Goal: Complete application form

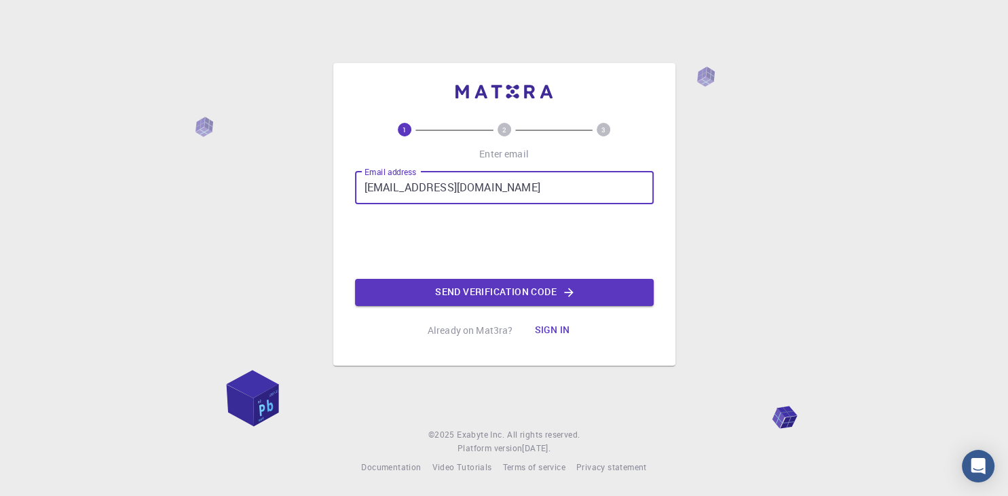
type input "[EMAIL_ADDRESS][DOMAIN_NAME]"
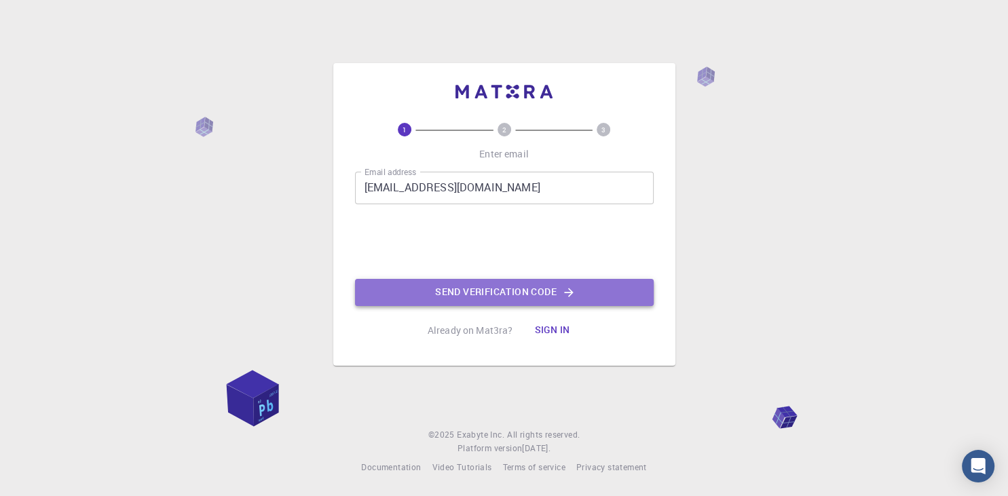
click at [510, 290] on button "Send verification code" at bounding box center [504, 292] width 299 height 27
click at [505, 291] on button "Send verification code" at bounding box center [504, 292] width 299 height 27
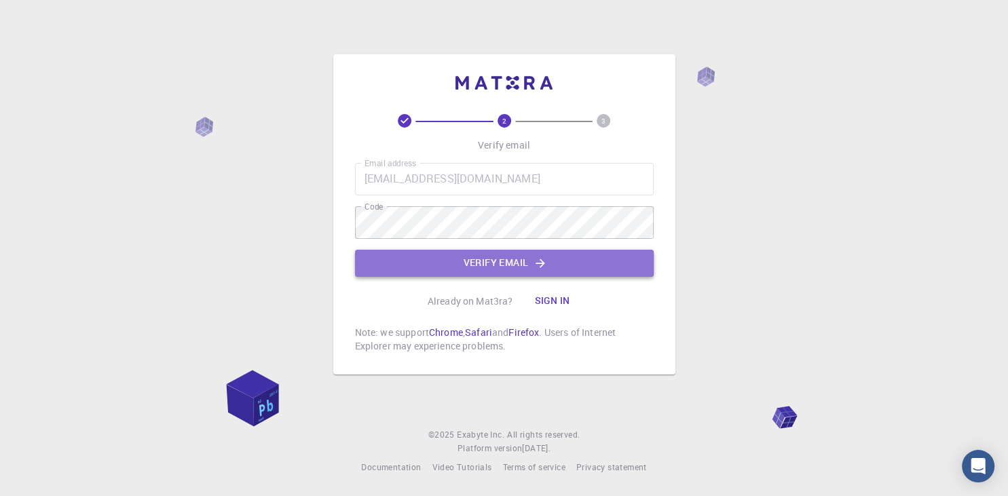
click at [507, 265] on button "Verify email" at bounding box center [504, 263] width 299 height 27
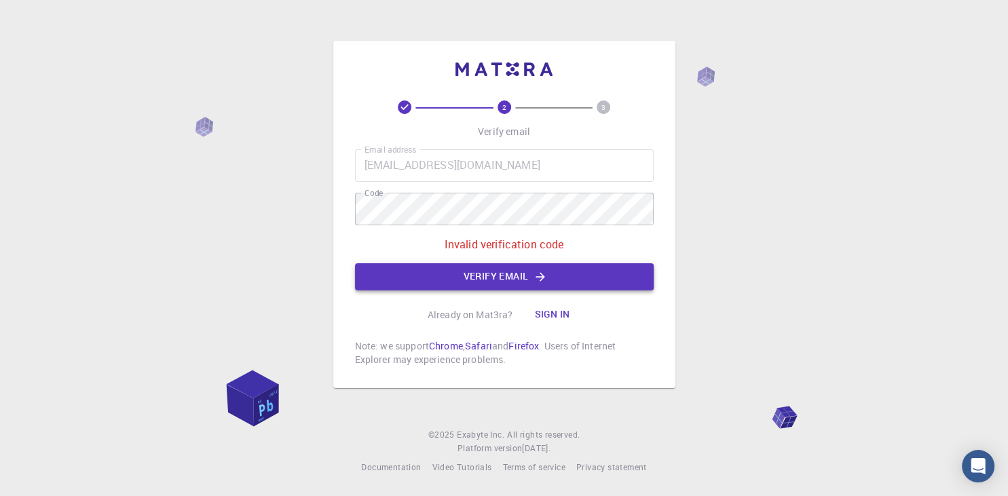
click at [503, 277] on button "Verify email" at bounding box center [504, 276] width 299 height 27
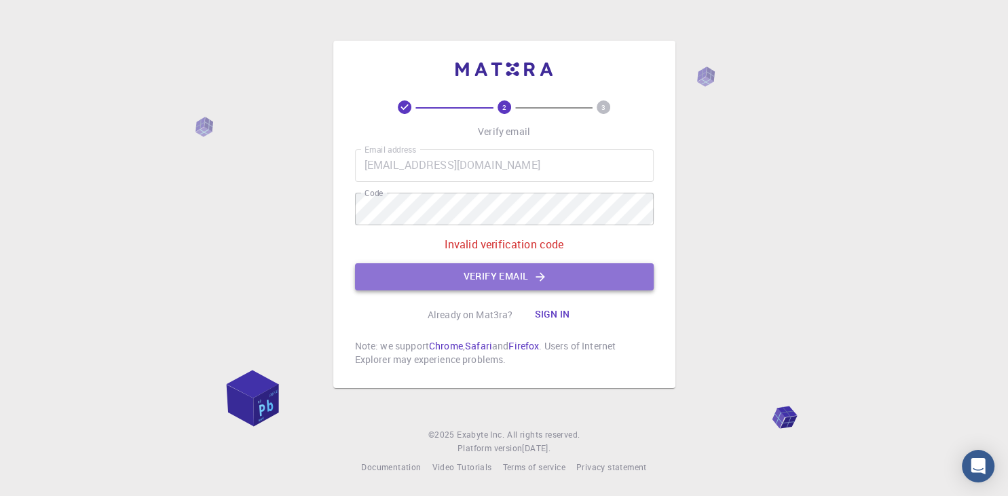
click at [511, 272] on button "Verify email" at bounding box center [504, 276] width 299 height 27
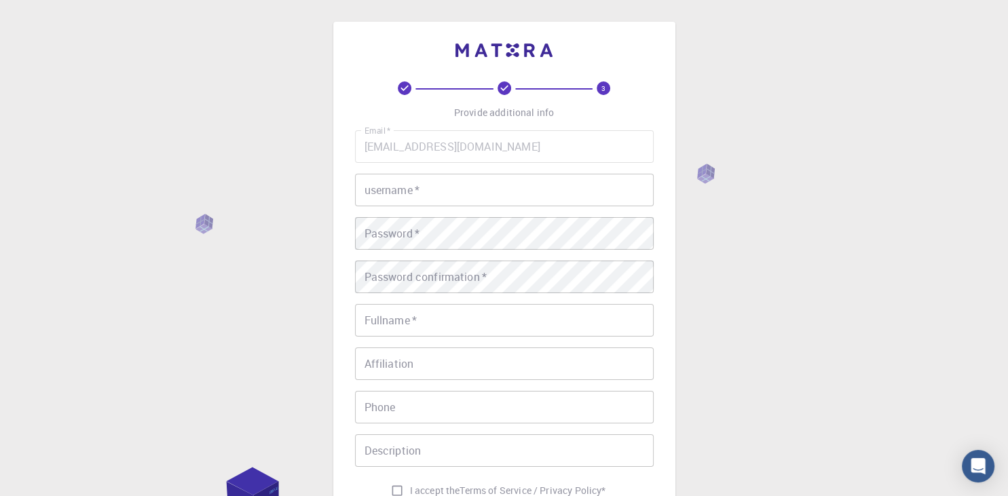
click at [416, 196] on input "username   *" at bounding box center [504, 190] width 299 height 33
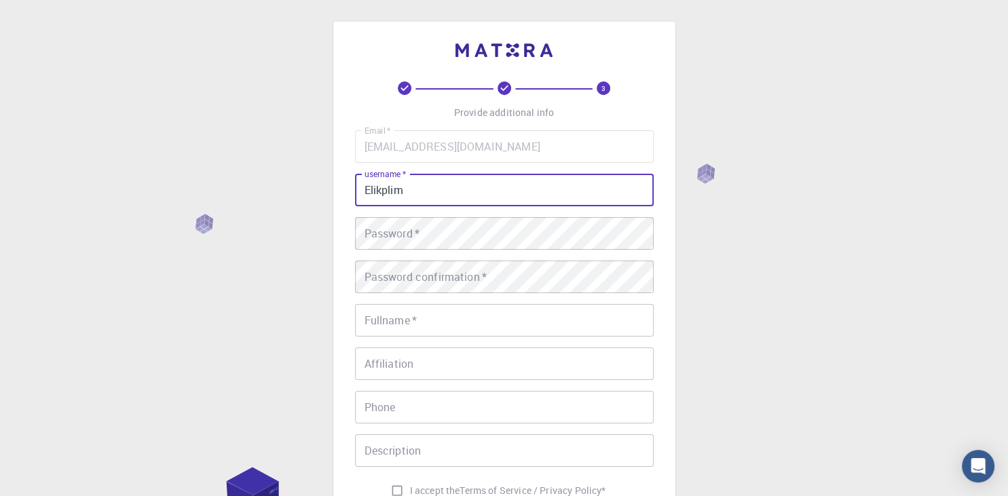
type input "Elikplim"
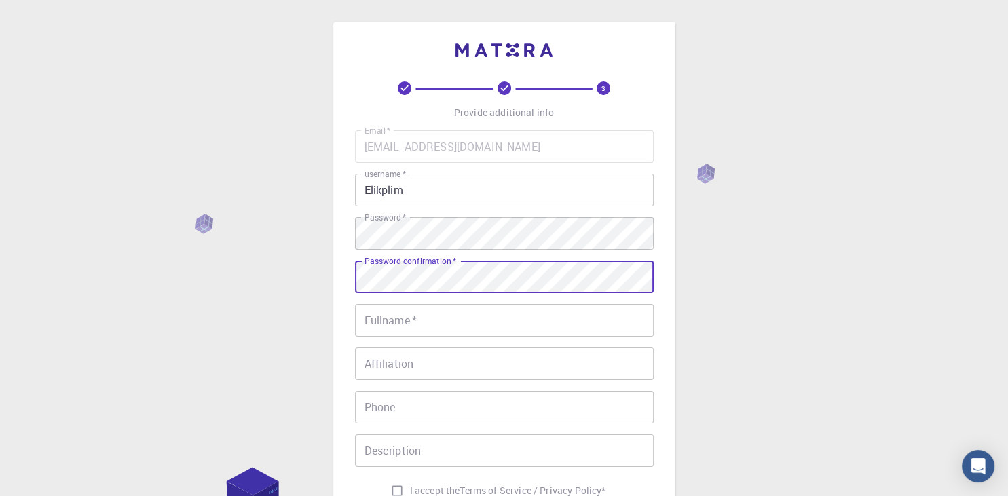
click at [406, 322] on input "Fullname   *" at bounding box center [504, 320] width 299 height 33
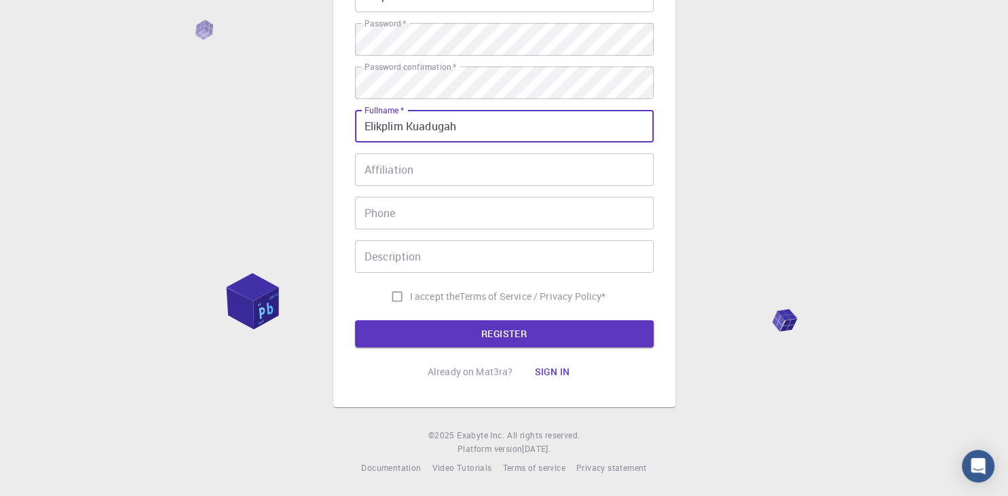
scroll to position [122, 0]
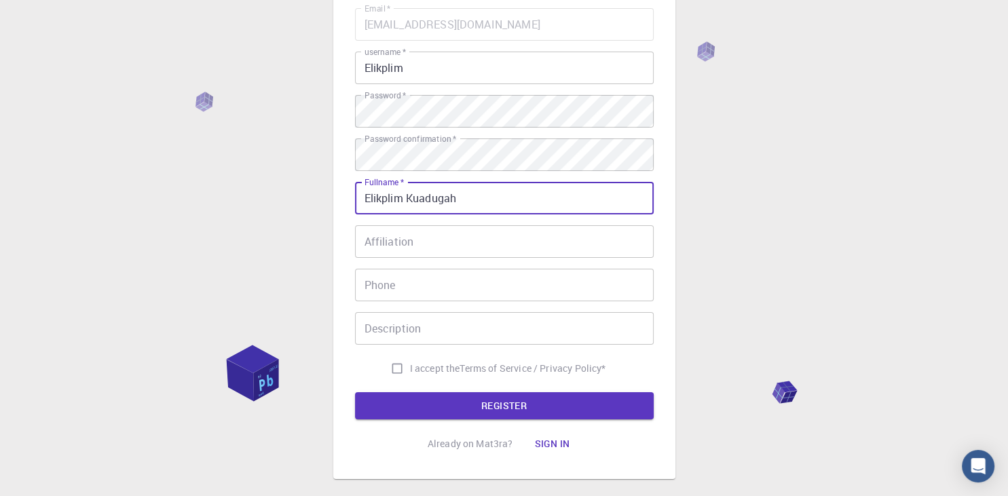
type input "Elikplim Kuadugah"
click at [390, 238] on input "Affiliation" at bounding box center [504, 241] width 299 height 33
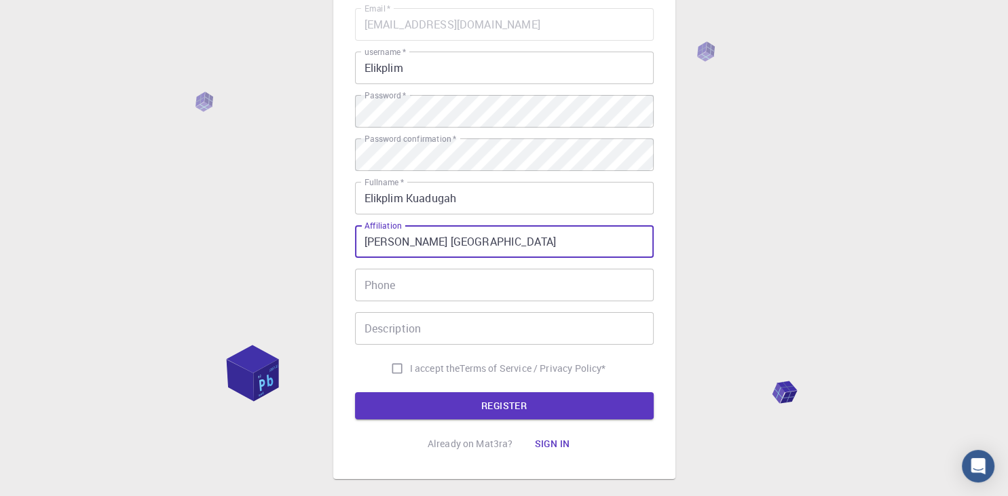
type input "Kwame Nkrumah University of Science and Technology"
click at [399, 280] on input "Phone" at bounding box center [504, 285] width 299 height 33
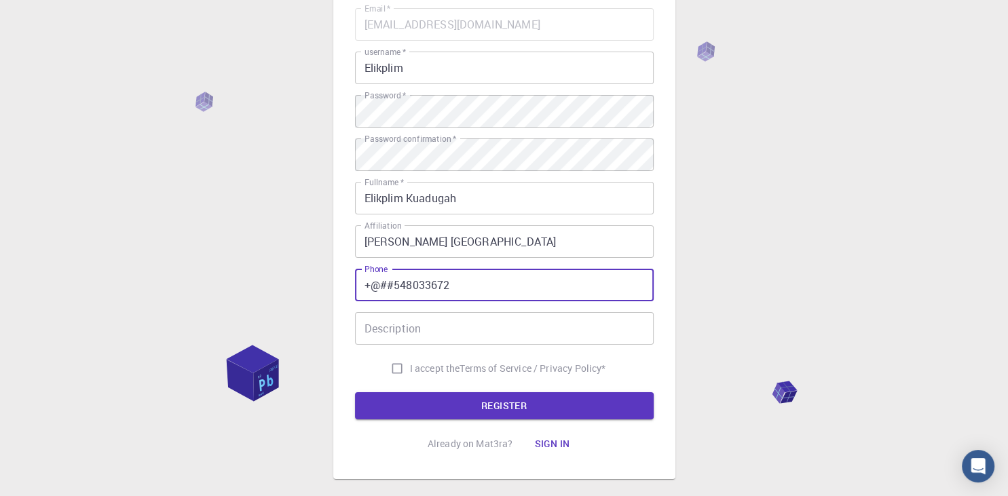
click at [397, 284] on input "+@##548033672" at bounding box center [504, 285] width 299 height 33
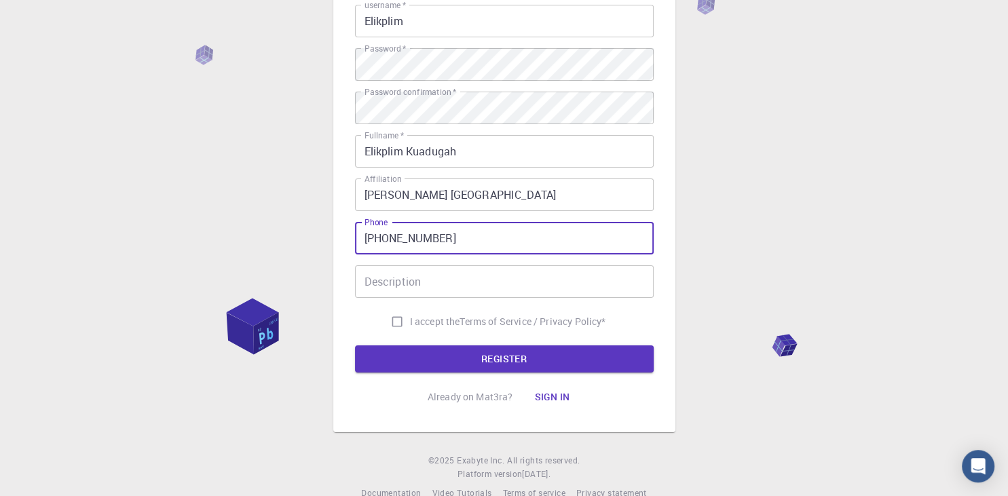
scroll to position [194, 0]
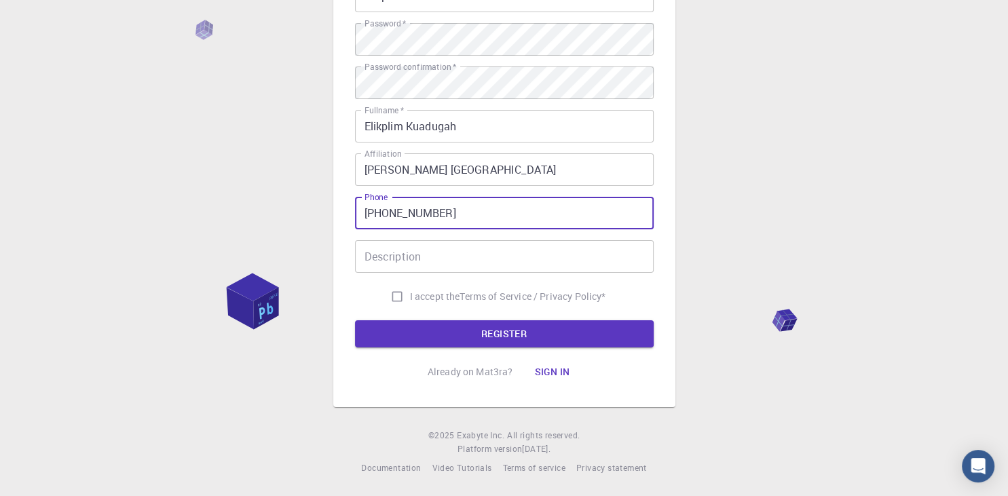
type input "+233548033672"
click at [395, 295] on input "I accept the Terms of Service / Privacy Policy *" at bounding box center [397, 297] width 26 height 26
checkbox input "true"
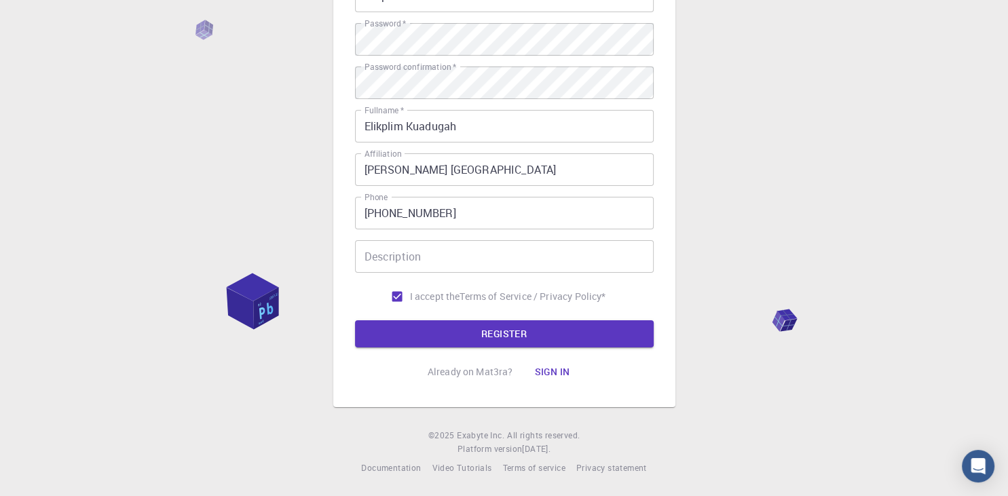
click at [388, 257] on input "Description" at bounding box center [504, 256] width 299 height 33
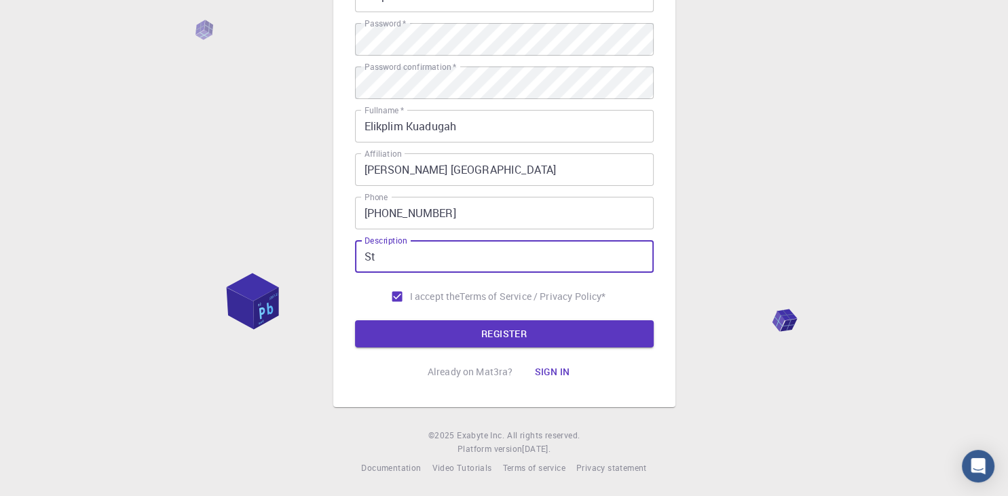
type input "S"
type input "u"
type input "Bachelor's Degree Holder"
click at [484, 332] on button "REGISTER" at bounding box center [504, 334] width 299 height 27
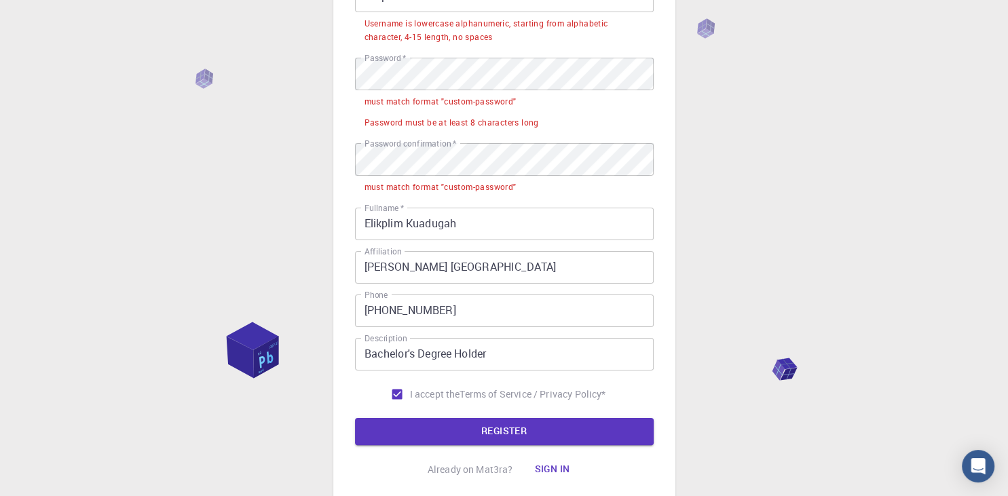
click at [763, 112] on div "3 Provide additional info Email   * elikplimkuadugah@gmail.com Email   * userna…" at bounding box center [504, 200] width 1008 height 788
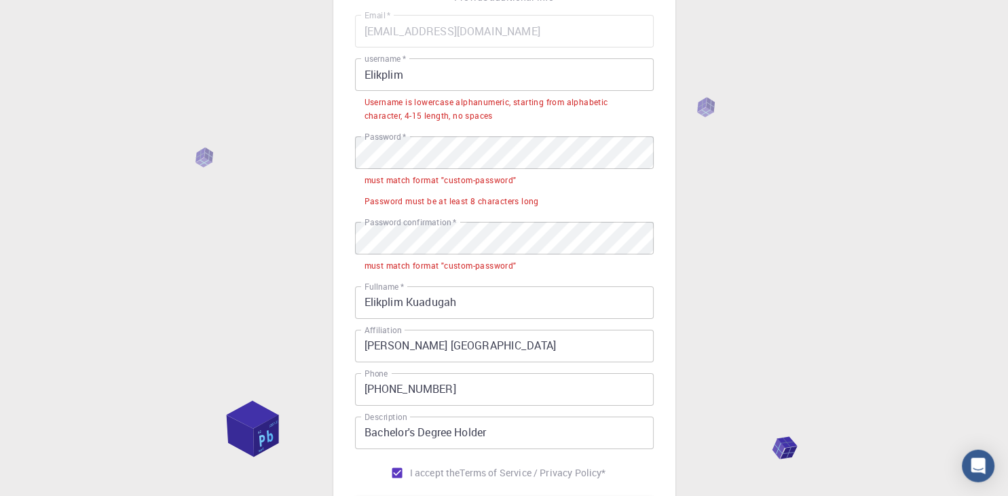
scroll to position [143, 0]
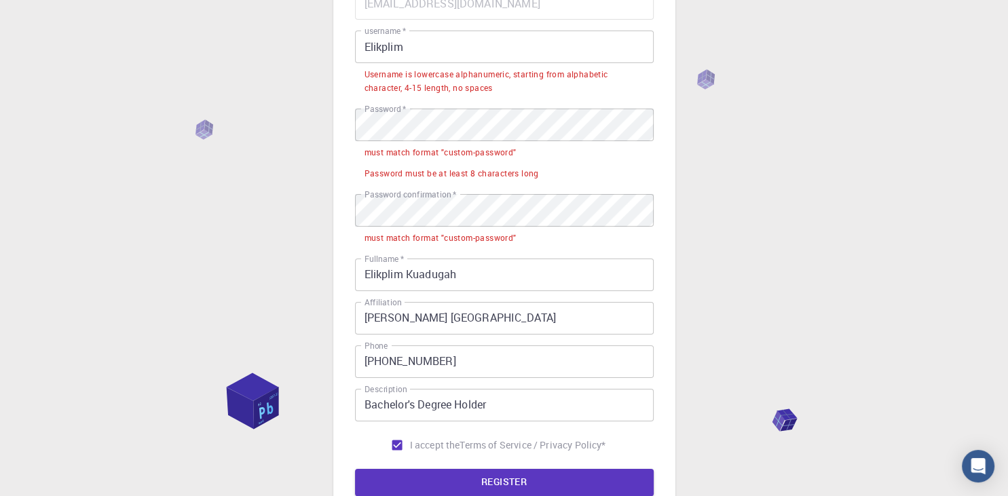
click at [368, 48] on input "Elikplim" at bounding box center [504, 47] width 299 height 33
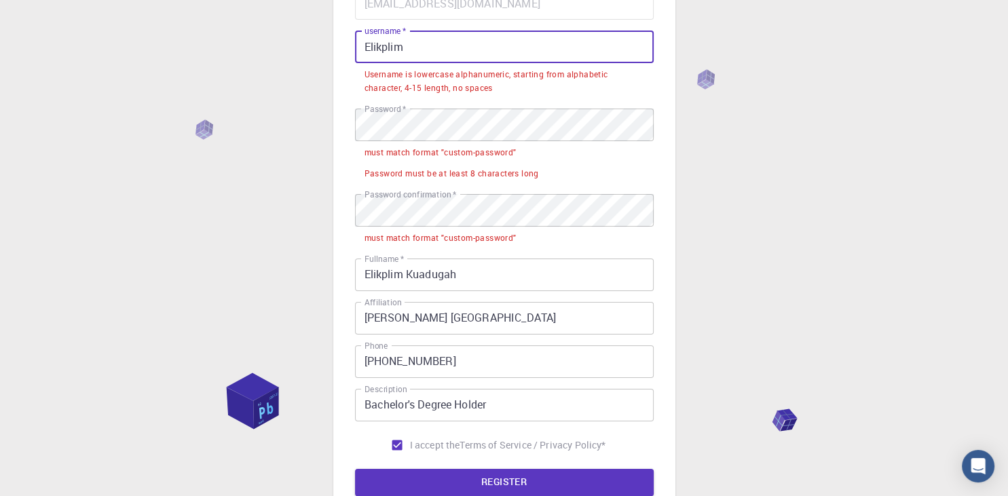
drag, startPoint x: 364, startPoint y: 48, endPoint x: 405, endPoint y: 49, distance: 40.8
click at [405, 49] on input "Elikplim" at bounding box center [504, 47] width 299 height 33
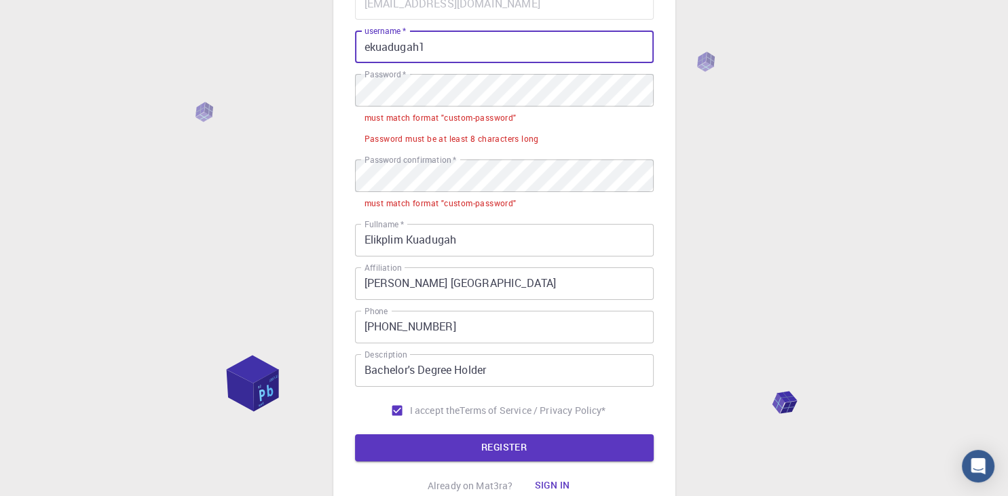
type input "ekuadugah1"
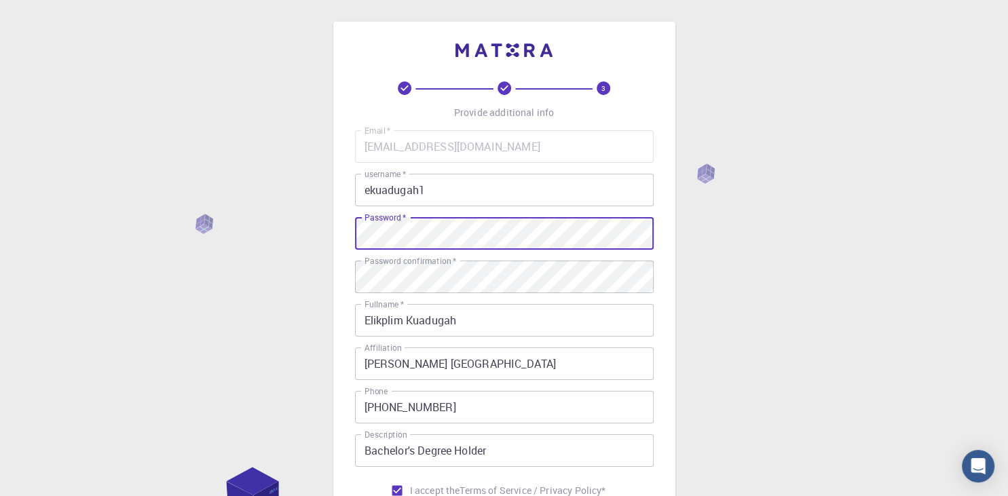
scroll to position [194, 0]
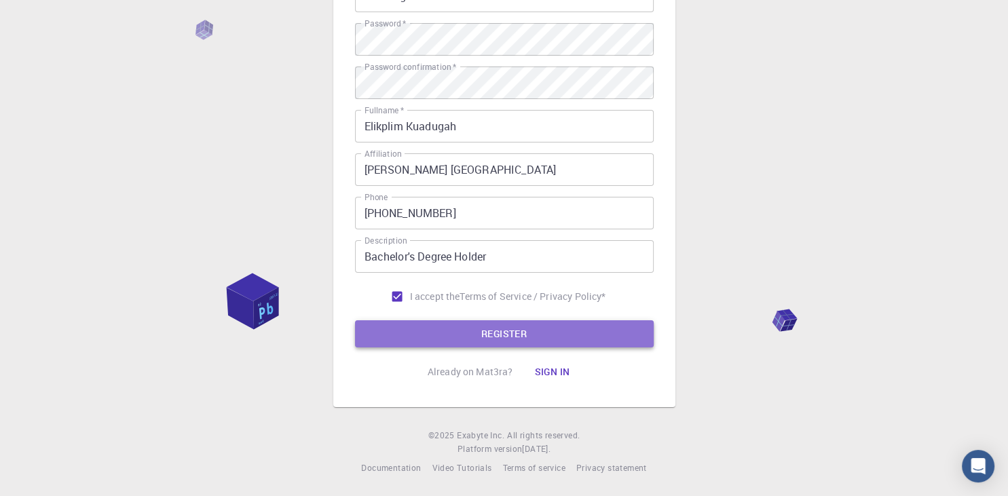
click at [522, 333] on button "REGISTER" at bounding box center [504, 334] width 299 height 27
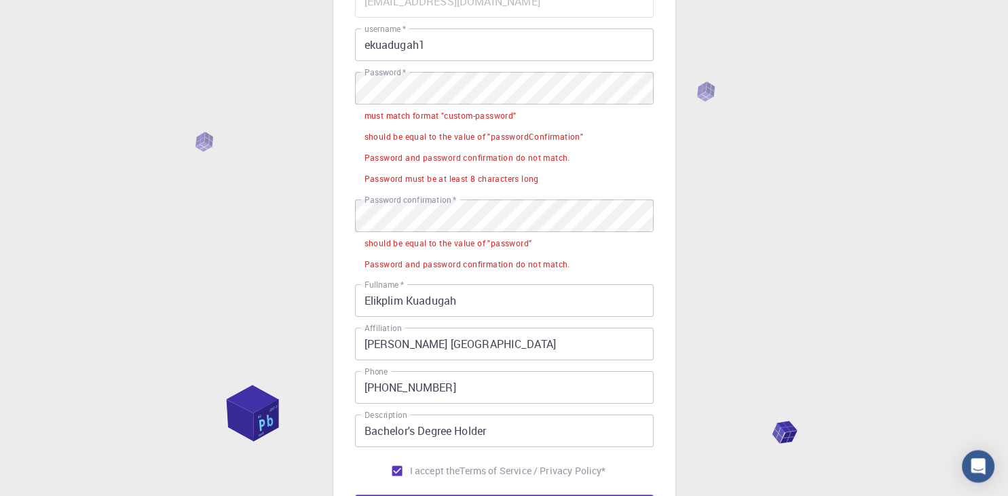
scroll to position [122, 0]
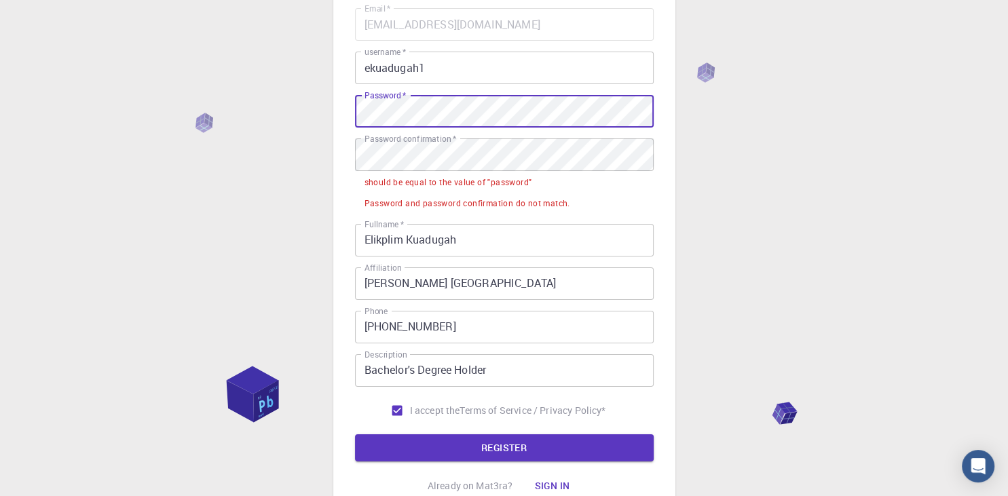
click at [443, 202] on div "Password and password confirmation do not match." at bounding box center [468, 204] width 206 height 14
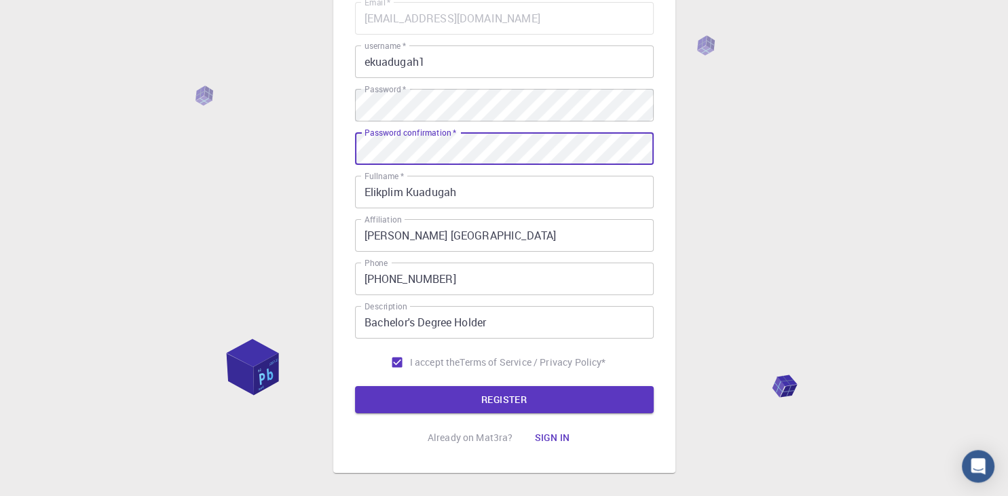
scroll to position [194, 0]
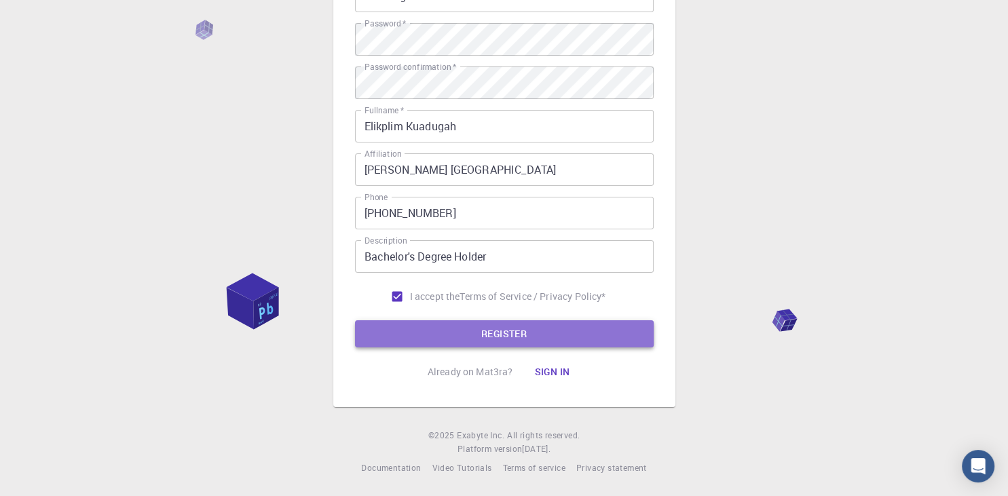
click at [507, 334] on button "REGISTER" at bounding box center [504, 334] width 299 height 27
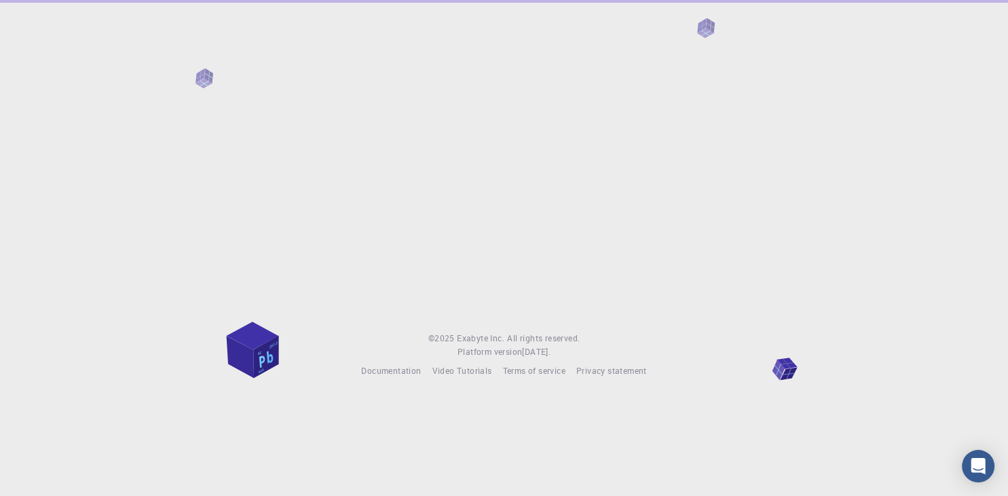
click at [504, 331] on div "© 2025 Exabyte Inc. All rights reserved. Platform version 2025.7.24 . Documenta…" at bounding box center [504, 200] width 1008 height 400
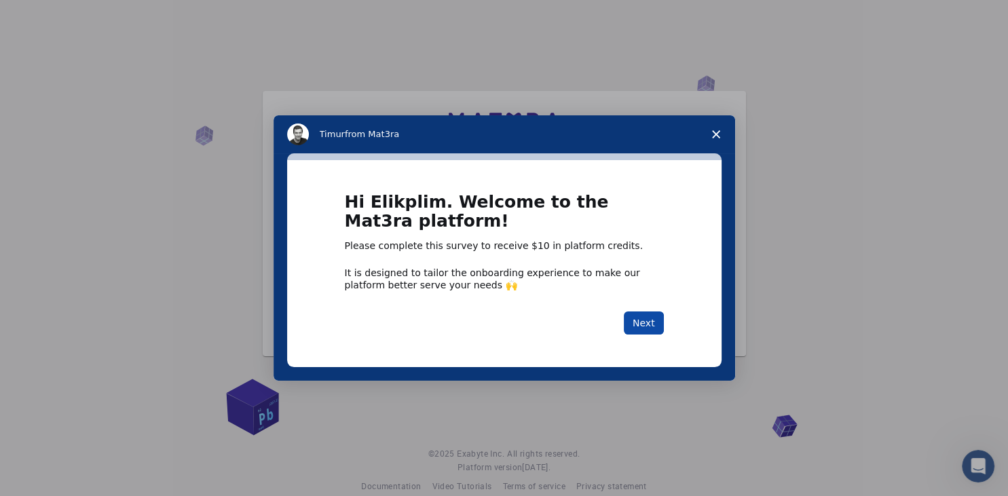
click at [654, 321] on button "Next" at bounding box center [644, 323] width 40 height 23
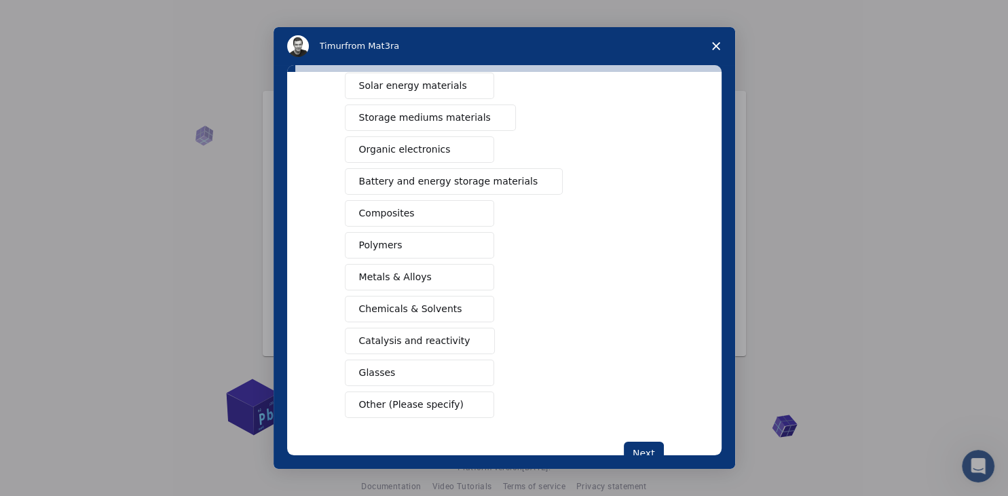
scroll to position [149, 0]
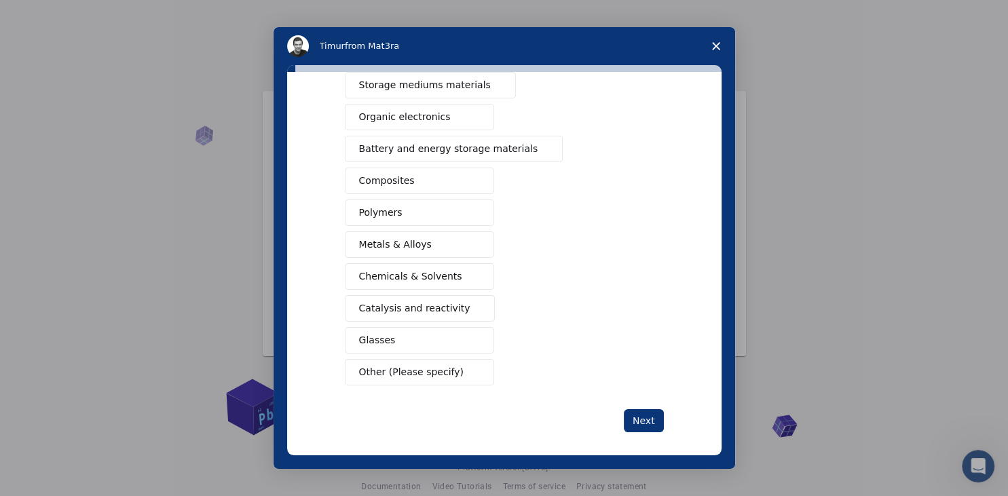
click at [440, 371] on span "Other (Please specify)" at bounding box center [411, 372] width 105 height 14
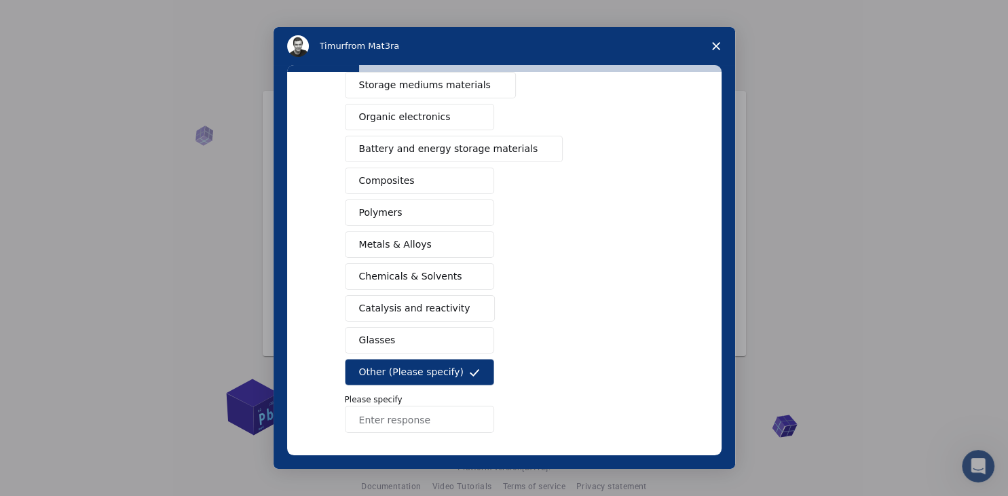
click at [437, 417] on input "Enter response" at bounding box center [419, 419] width 149 height 27
click at [384, 415] on input "Metal Frameworks" at bounding box center [419, 419] width 149 height 27
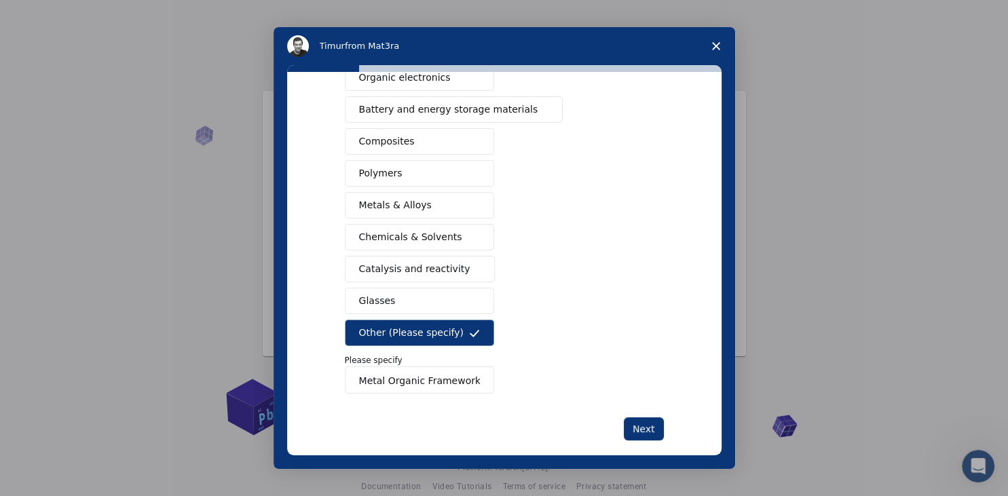
scroll to position [203, 0]
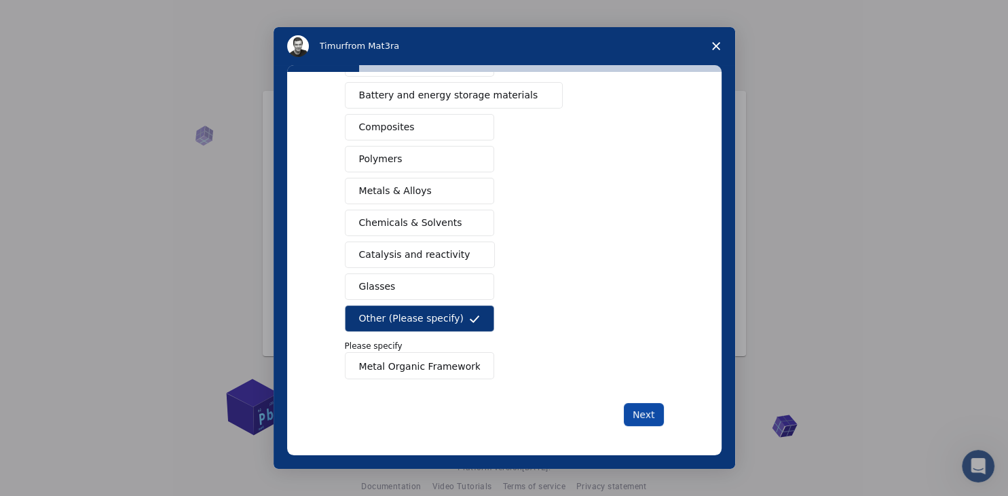
type input "Metal Organic Frameworks"
click at [638, 412] on button "Next" at bounding box center [644, 414] width 40 height 23
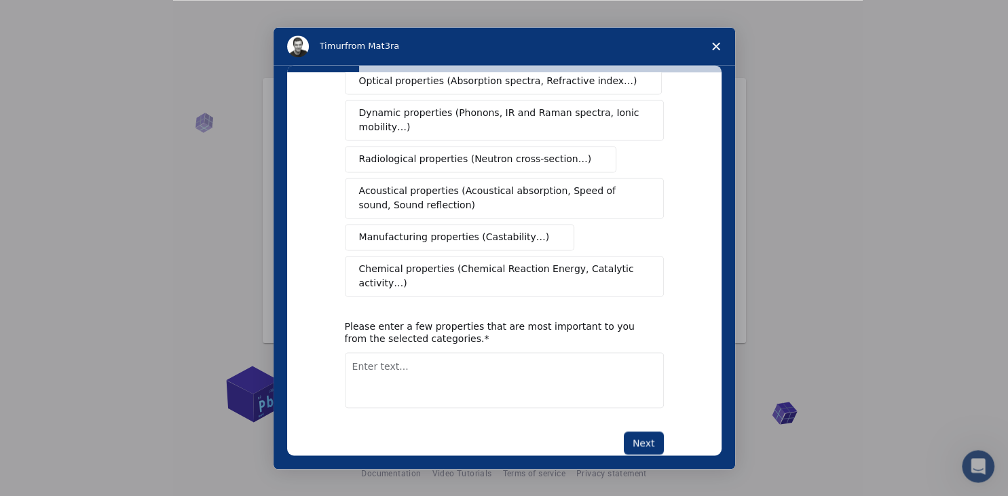
scroll to position [19, 0]
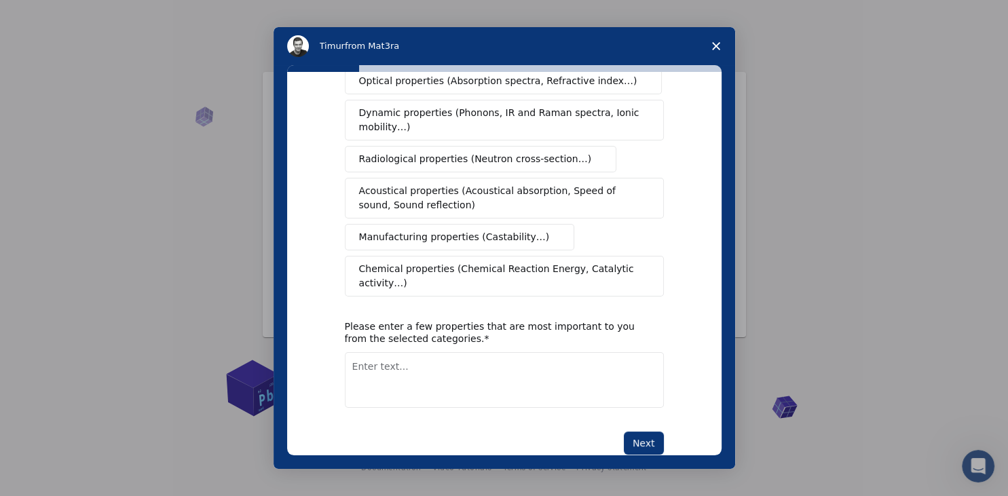
click at [436, 352] on textarea "Enter text..." at bounding box center [504, 380] width 319 height 56
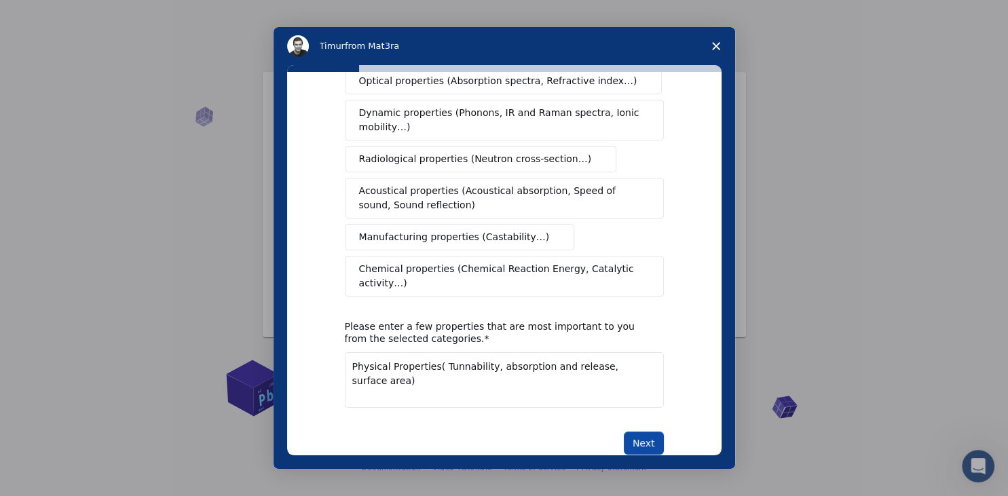
type textarea "Physical Properties( Tunnability, absorption and release, surface area)"
click at [642, 432] on button "Next" at bounding box center [644, 443] width 40 height 23
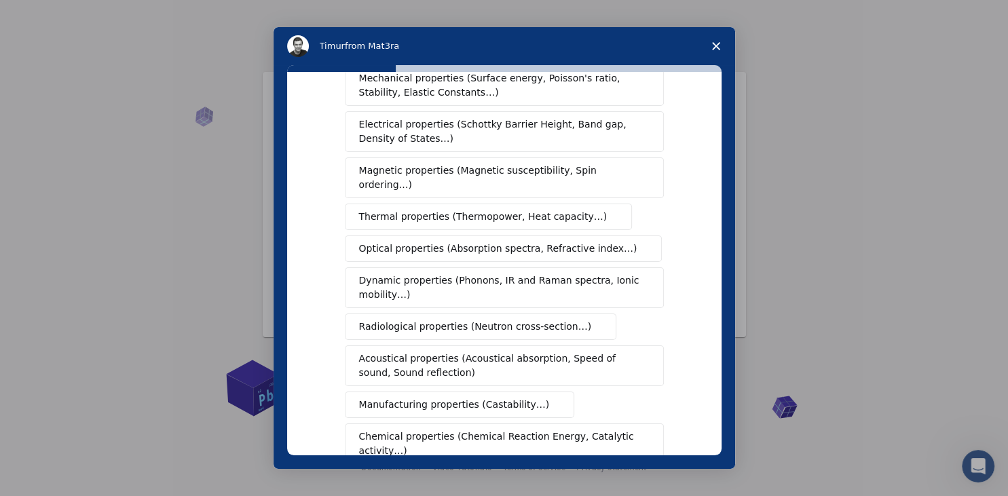
scroll to position [242, 0]
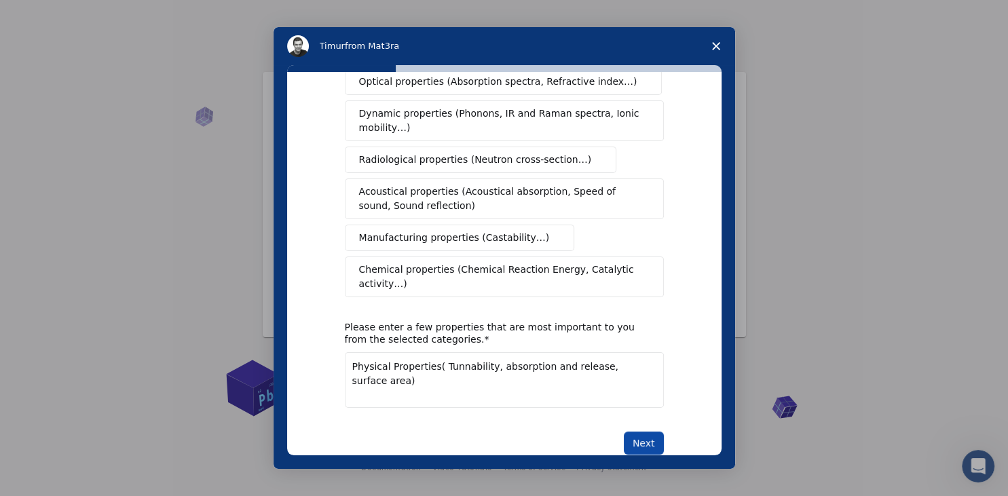
click at [656, 432] on button "Next" at bounding box center [644, 443] width 40 height 23
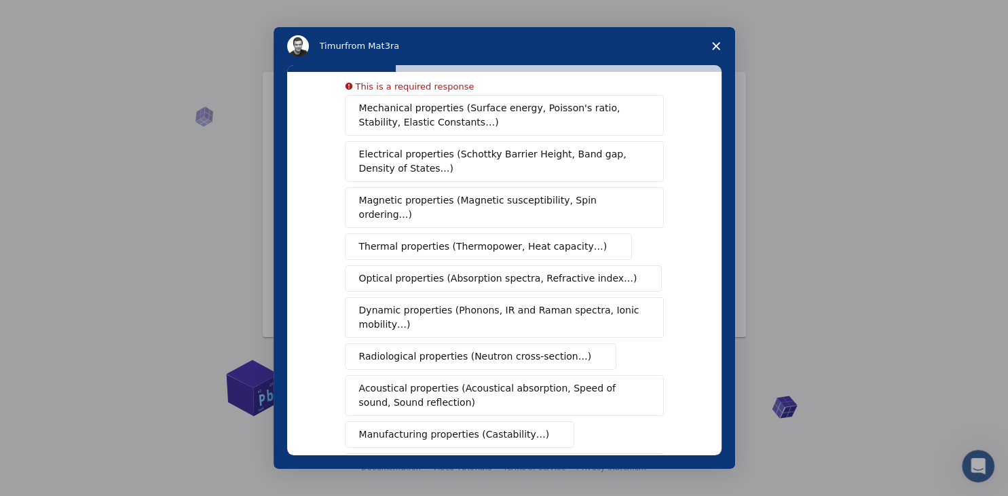
scroll to position [0, 0]
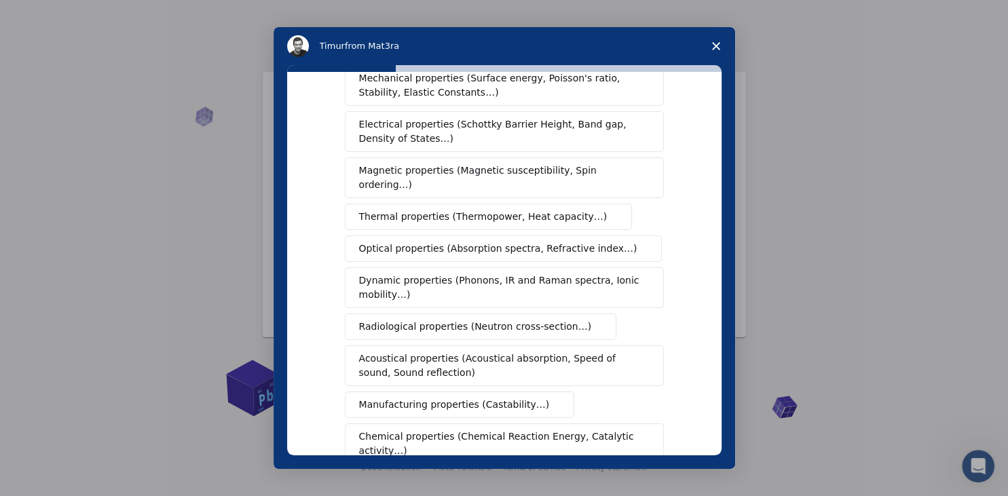
drag, startPoint x: 403, startPoint y: 261, endPoint x: 467, endPoint y: 261, distance: 64.5
click at [408, 274] on span "Dynamic properties (Phonons, IR and Raman spectra, Ionic mobility…)" at bounding box center [500, 288] width 282 height 29
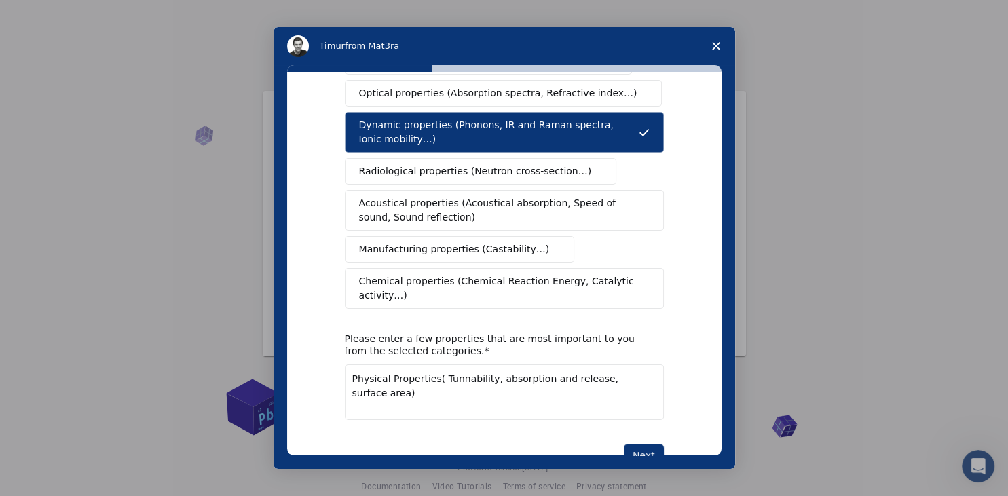
scroll to position [226, 0]
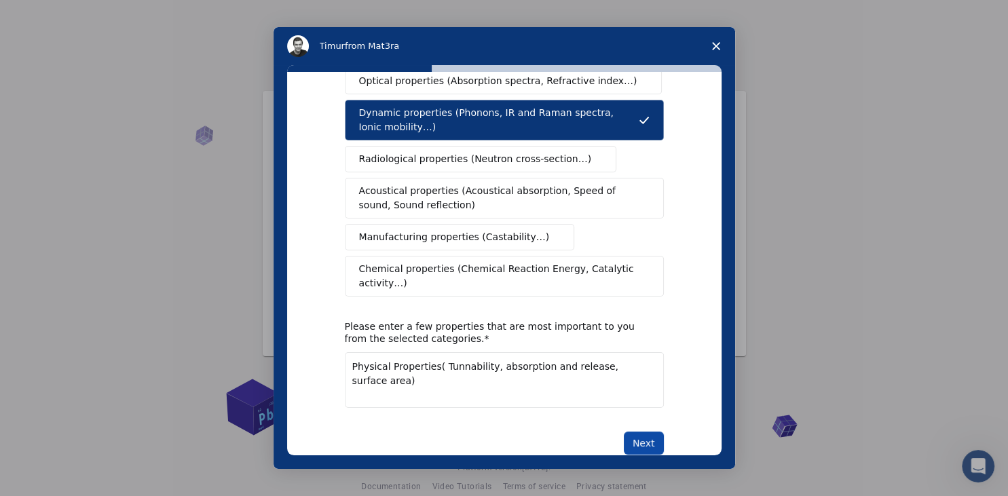
click at [645, 432] on button "Next" at bounding box center [644, 443] width 40 height 23
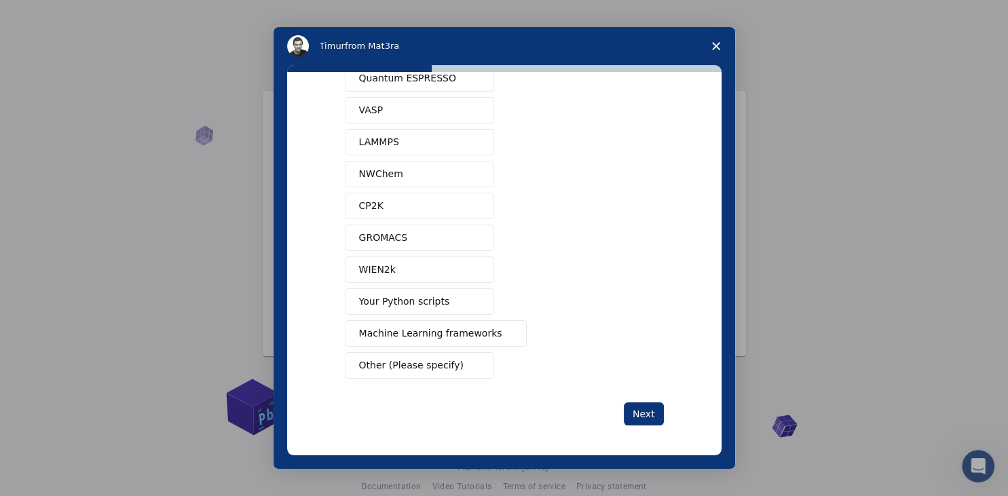
scroll to position [0, 0]
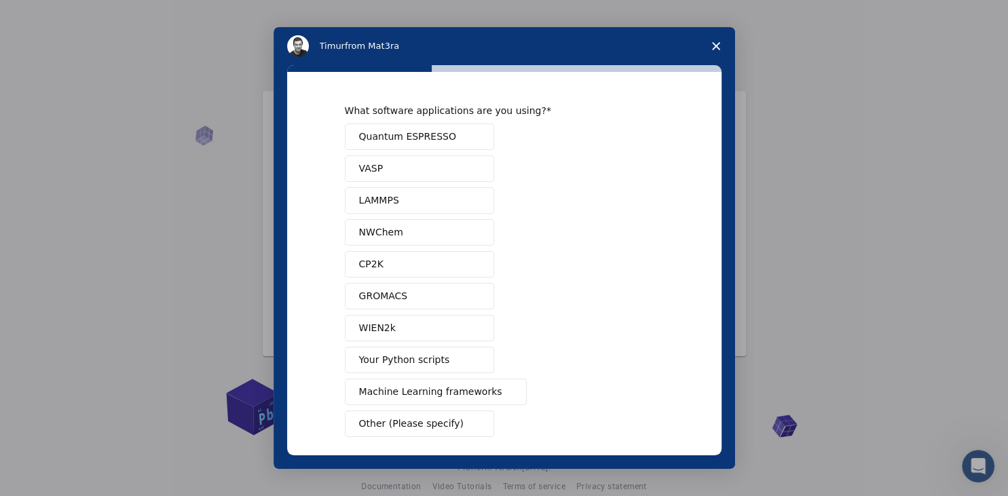
click at [428, 134] on span "Quantum ESPRESSO" at bounding box center [407, 137] width 97 height 14
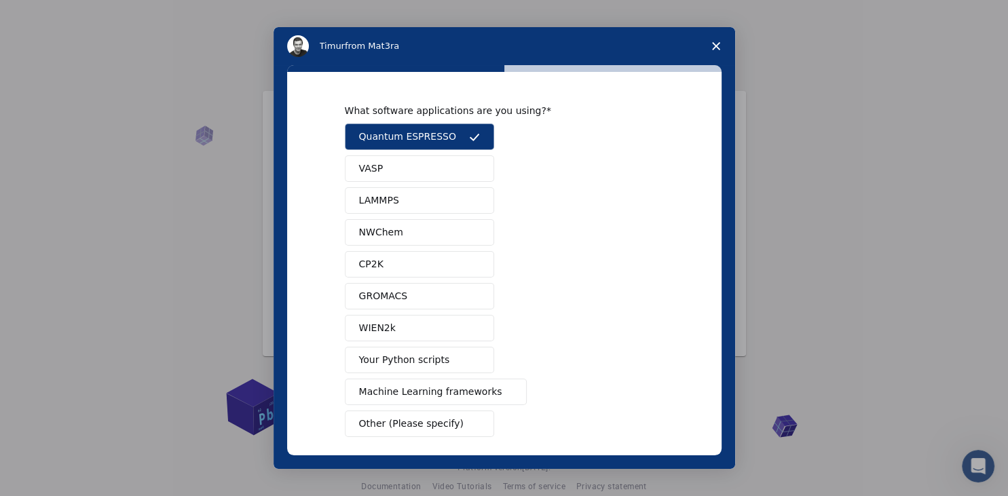
click at [421, 202] on button "LAMMPS" at bounding box center [419, 200] width 149 height 26
click at [444, 387] on span "Machine Learning frameworks" at bounding box center [430, 392] width 143 height 14
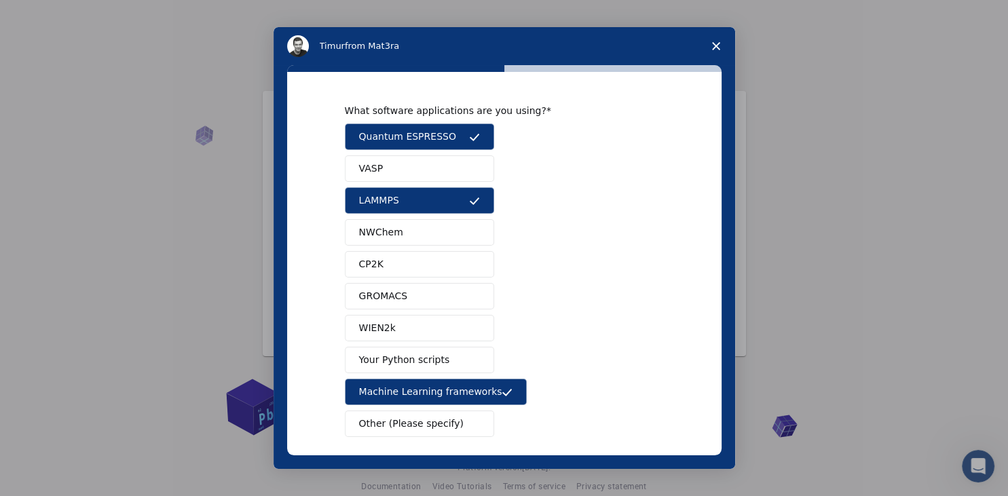
click at [424, 295] on button "GROMACS" at bounding box center [419, 296] width 149 height 26
click at [382, 169] on button "VASP" at bounding box center [419, 169] width 149 height 26
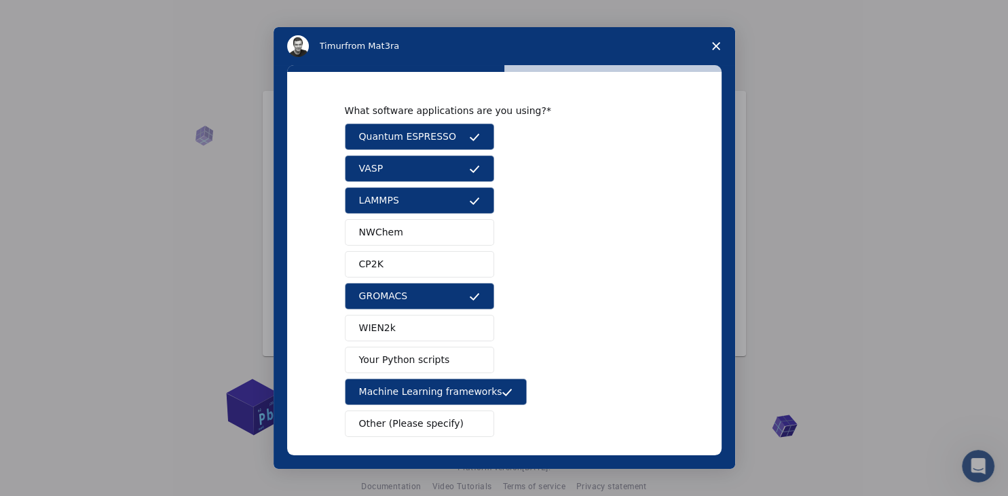
click at [457, 357] on button "Your Python scripts" at bounding box center [419, 360] width 149 height 26
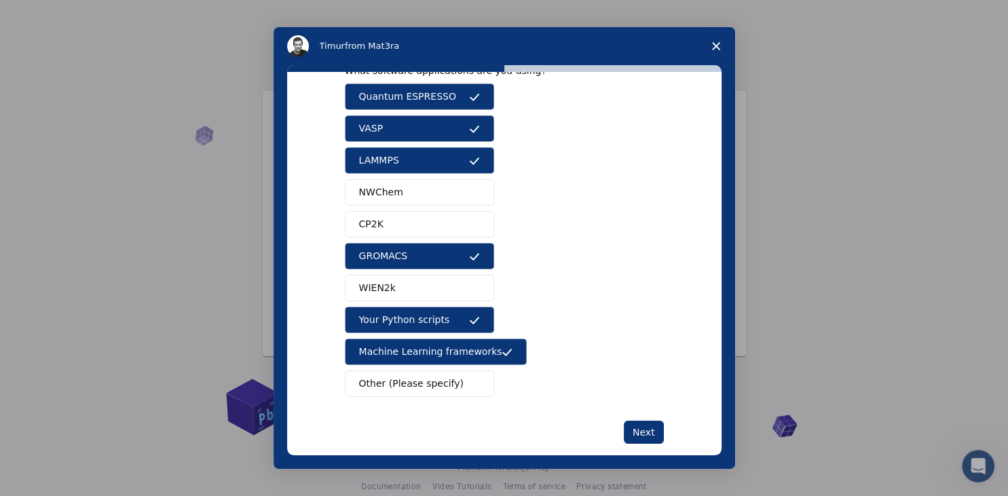
scroll to position [58, 0]
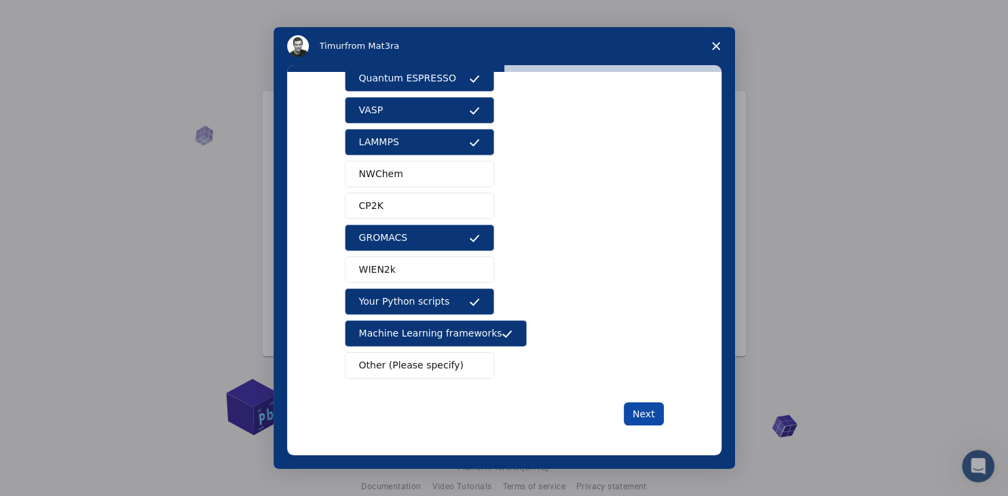
click at [643, 407] on button "Next" at bounding box center [644, 414] width 40 height 23
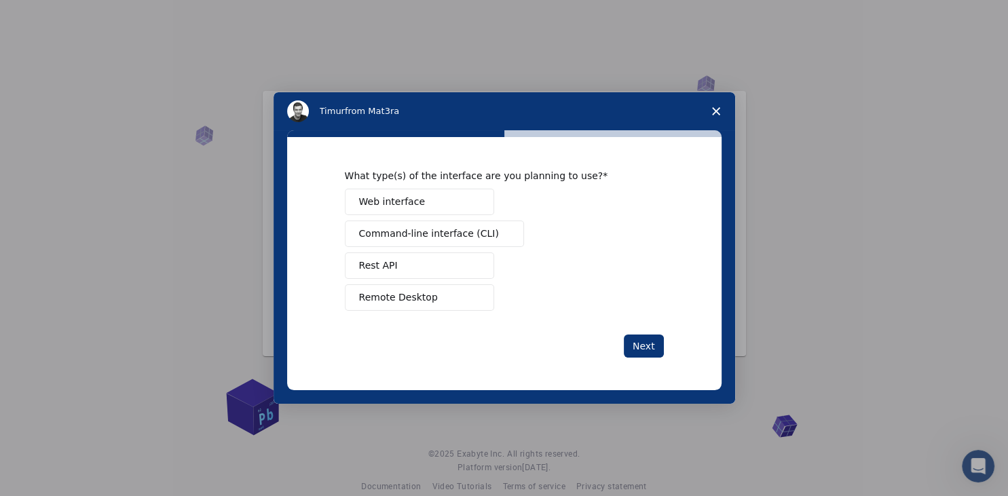
click at [422, 200] on button "Web interface" at bounding box center [419, 202] width 149 height 26
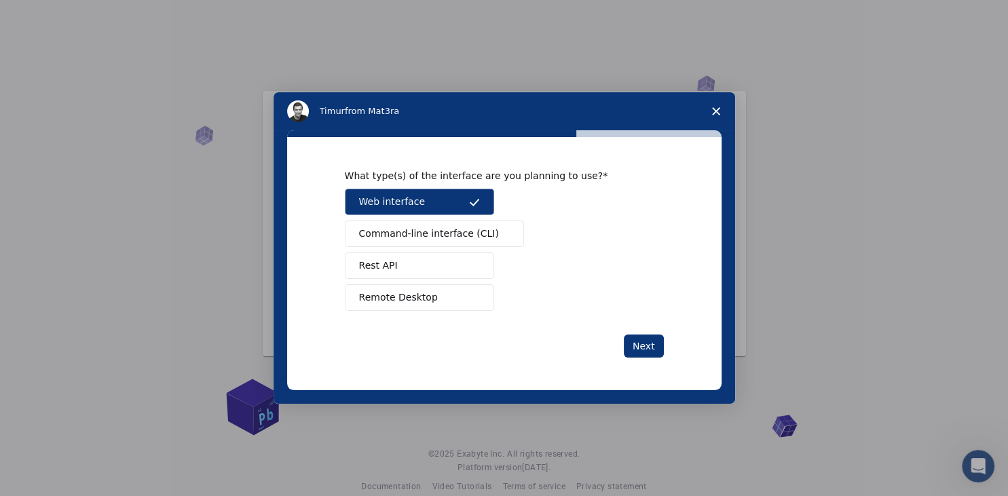
click at [431, 230] on span "Command-line interface (CLI)" at bounding box center [429, 234] width 140 height 14
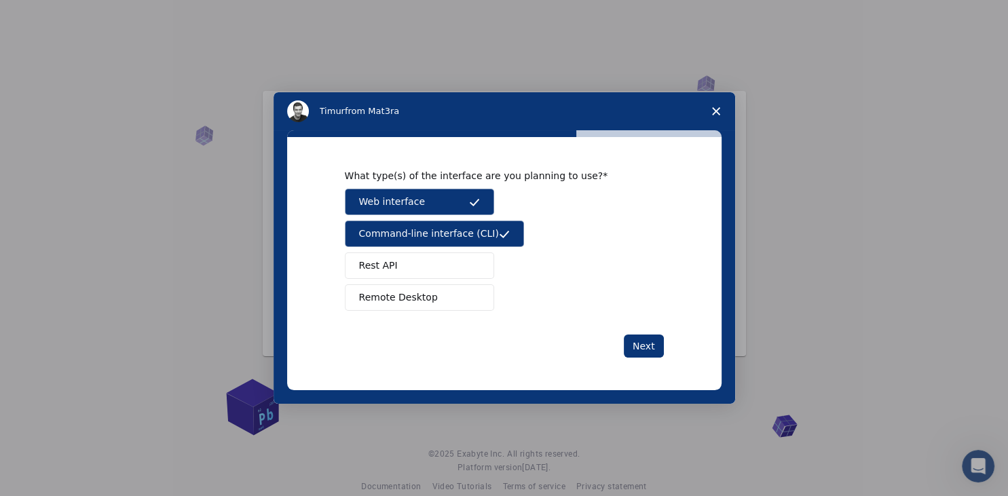
click at [421, 255] on button "Rest API" at bounding box center [419, 266] width 149 height 26
click at [424, 287] on button "Remote Desktop" at bounding box center [419, 298] width 149 height 26
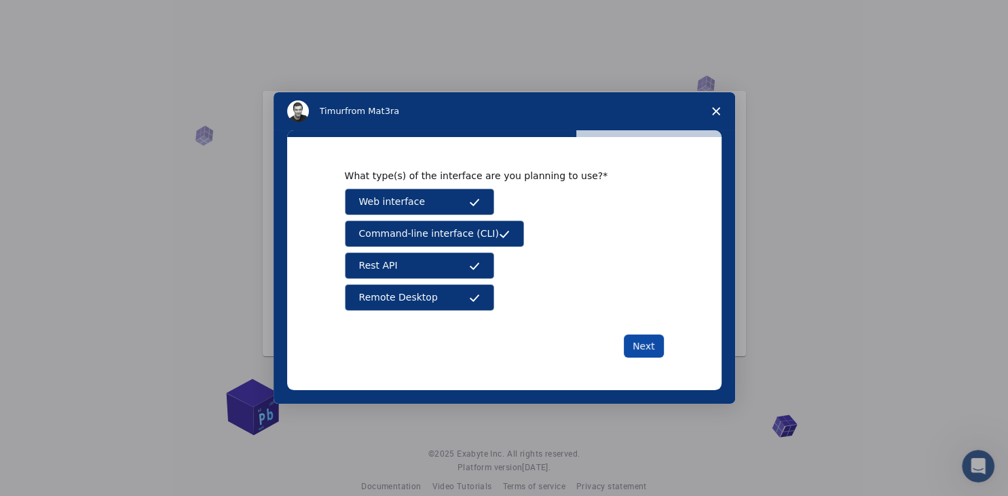
click at [646, 346] on button "Next" at bounding box center [644, 346] width 40 height 23
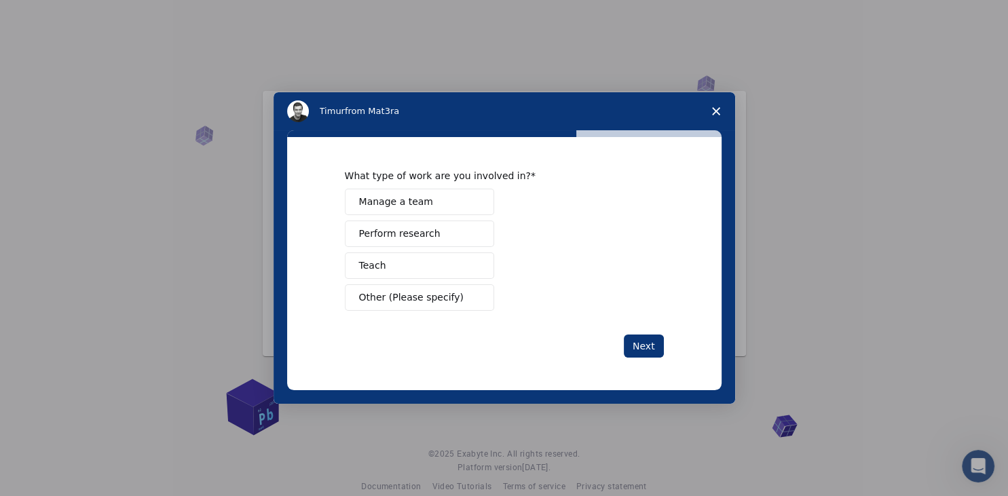
click at [417, 231] on span "Perform research" at bounding box center [399, 234] width 81 height 14
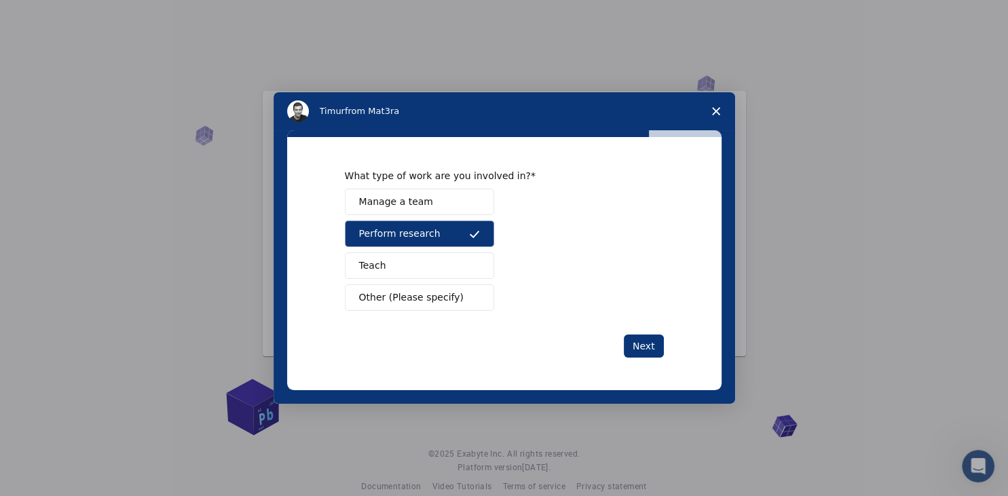
click at [402, 265] on button "Teach" at bounding box center [419, 266] width 149 height 26
click at [420, 194] on button "Manage a team" at bounding box center [419, 202] width 149 height 26
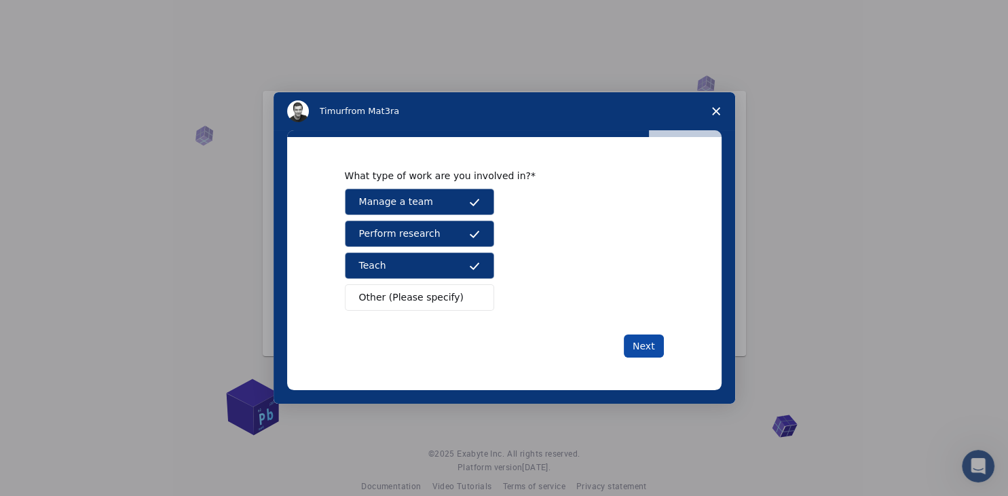
click at [649, 346] on button "Next" at bounding box center [644, 346] width 40 height 23
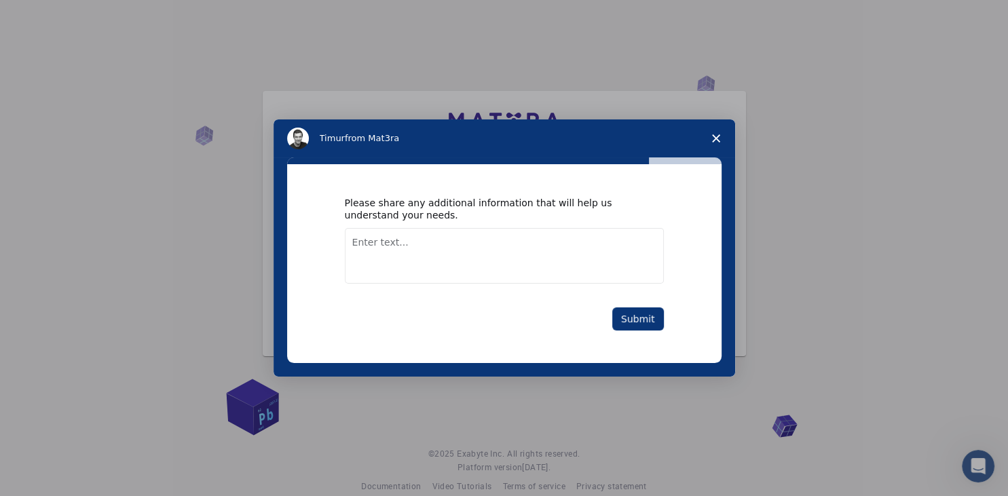
click at [378, 243] on textarea "Enter text..." at bounding box center [504, 256] width 319 height 56
click at [553, 240] on textarea "I would like to learn more about electrical mechnical" at bounding box center [504, 256] width 319 height 56
click at [587, 242] on textarea "I would like to learn more about electrical mechanical" at bounding box center [504, 256] width 319 height 56
click at [527, 246] on textarea "I would like to learn more about electrical mechanical properties" at bounding box center [504, 256] width 319 height 56
click at [630, 241] on textarea "I would like to learn more about electrical, mechanical properties" at bounding box center [504, 256] width 319 height 56
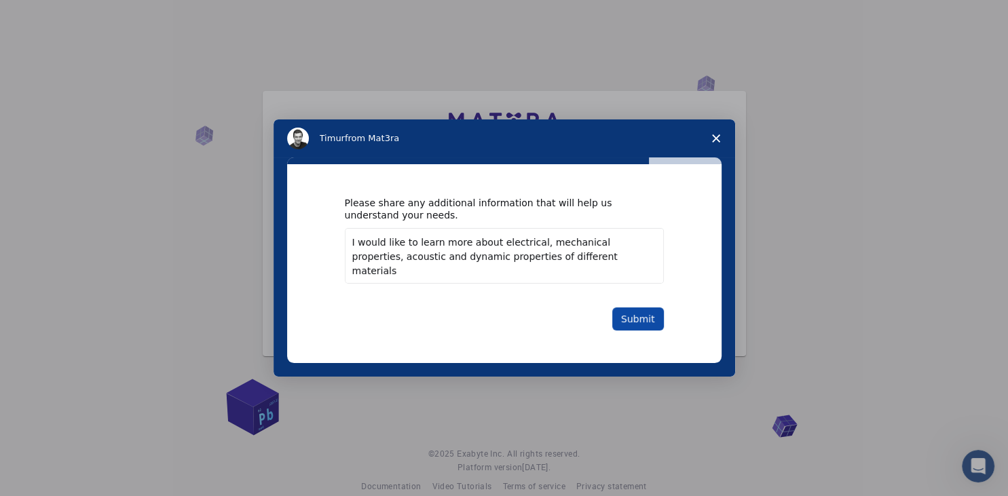
type textarea "I would like to learn more about electrical, mechanical properties, acoustic an…"
click at [655, 318] on button "Submit" at bounding box center [639, 319] width 52 height 23
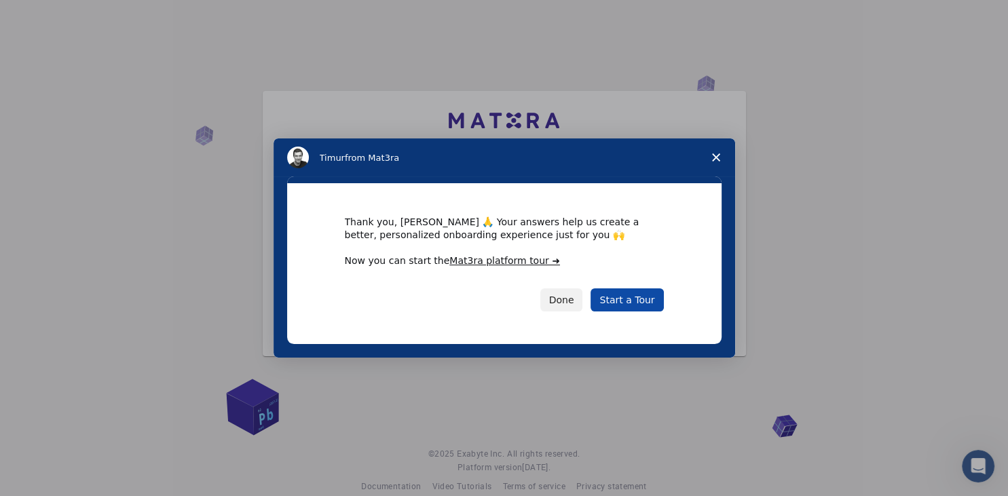
click at [623, 303] on link "Start a Tour" at bounding box center [627, 300] width 73 height 23
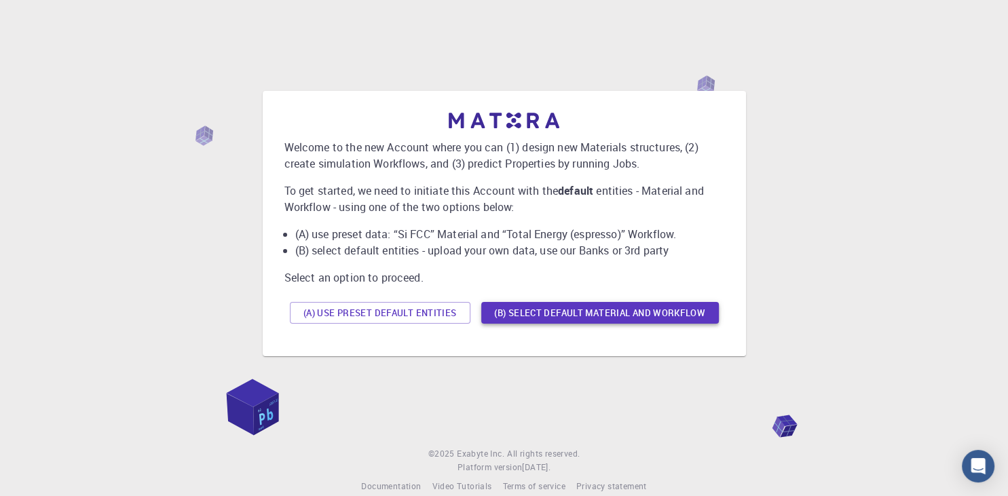
click at [632, 311] on button "(B) Select default material and workflow" at bounding box center [600, 313] width 238 height 22
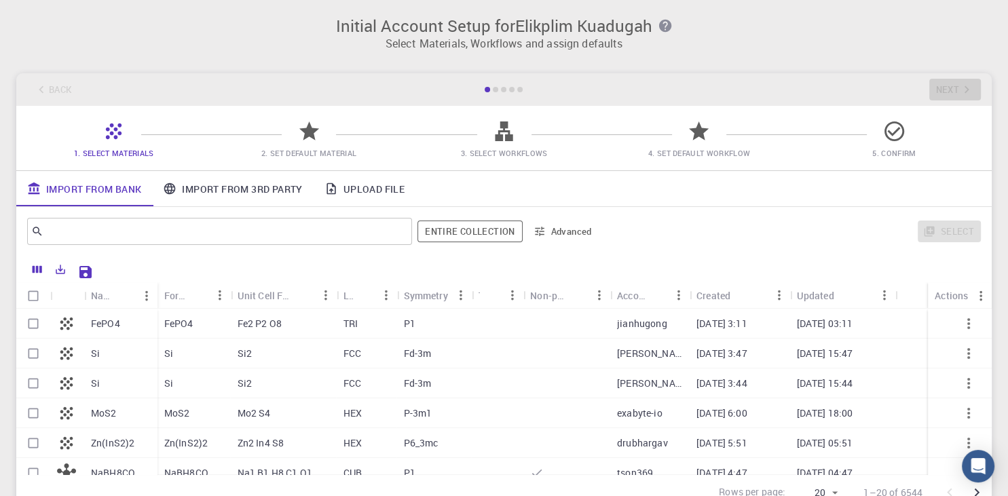
click at [307, 138] on icon at bounding box center [309, 132] width 24 height 24
click at [185, 355] on div "Si" at bounding box center [194, 354] width 73 height 30
checkbox input "true"
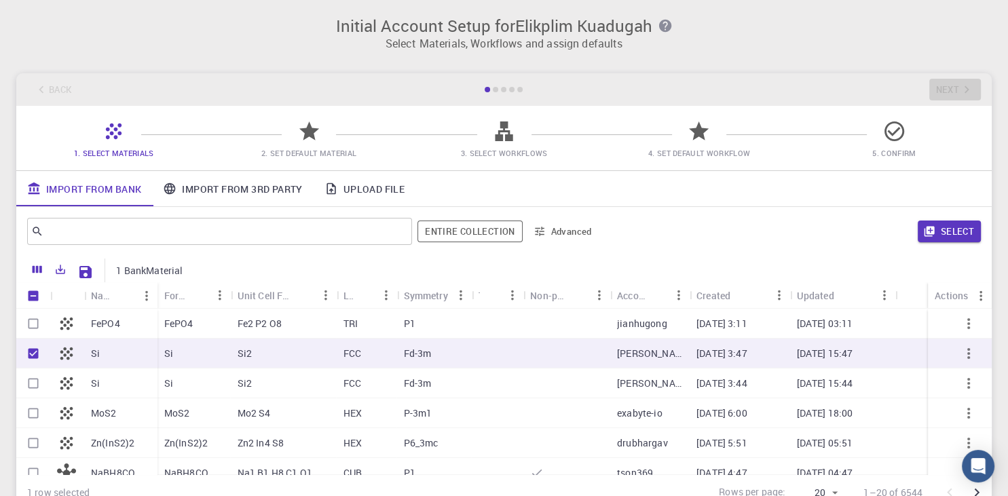
click at [305, 141] on icon at bounding box center [309, 132] width 24 height 24
click at [310, 146] on span "2. Set Default Material" at bounding box center [309, 153] width 184 height 14
click at [949, 230] on button "Select" at bounding box center [949, 232] width 63 height 22
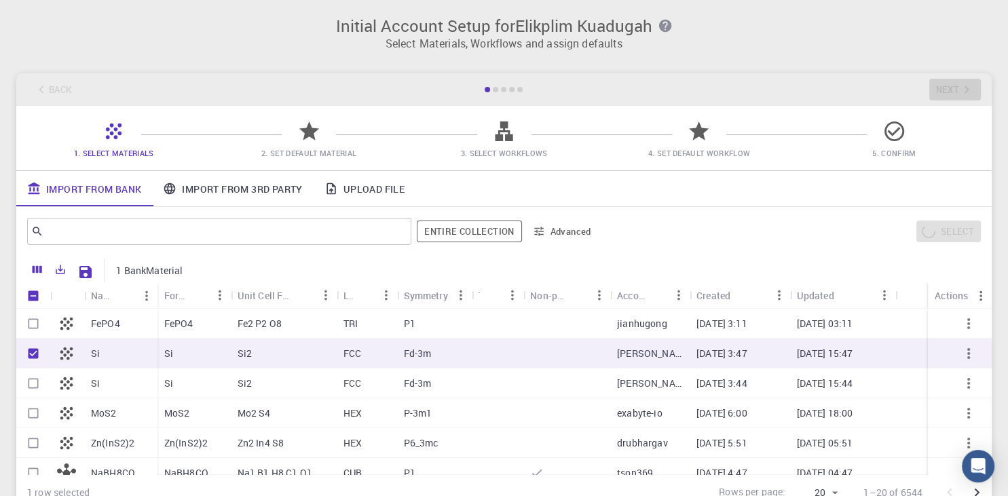
click at [403, 160] on div "2. Set Default Material" at bounding box center [308, 144] width 195 height 32
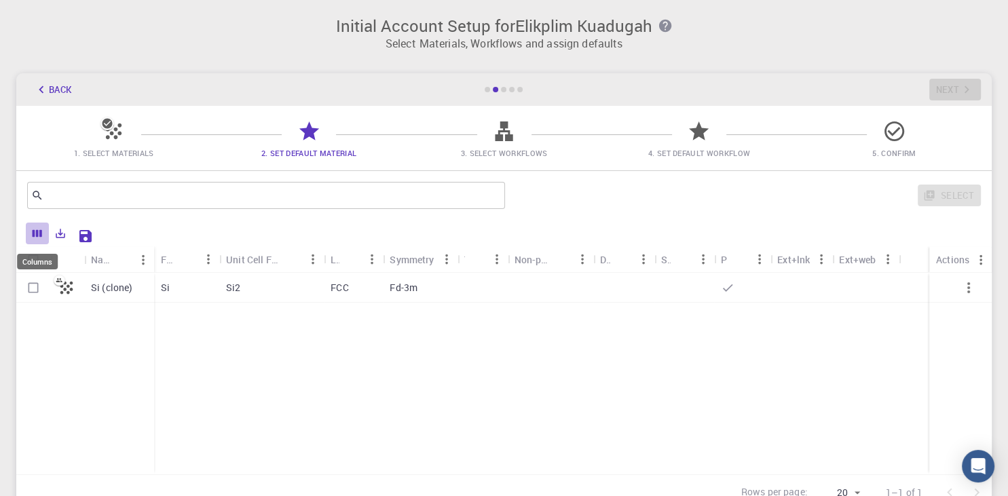
click at [39, 237] on icon "Columns" at bounding box center [37, 233] width 12 height 12
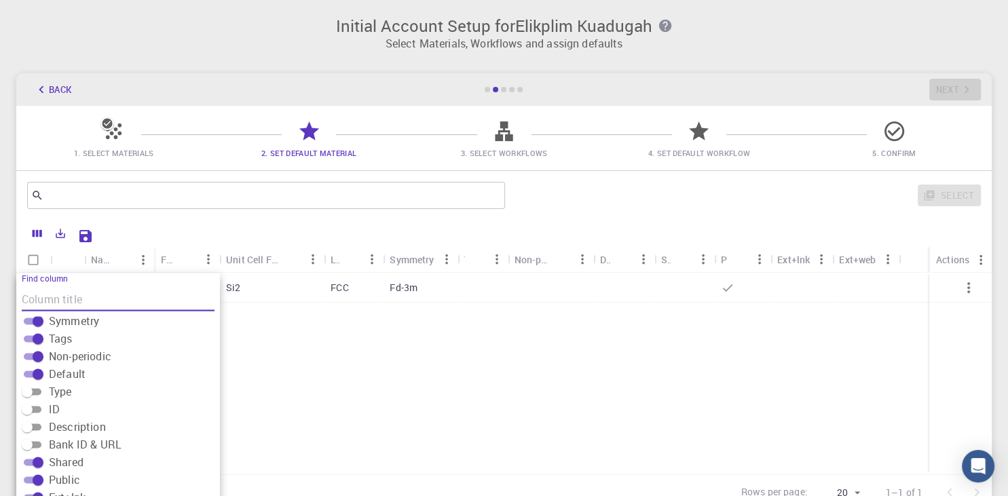
scroll to position [204, 0]
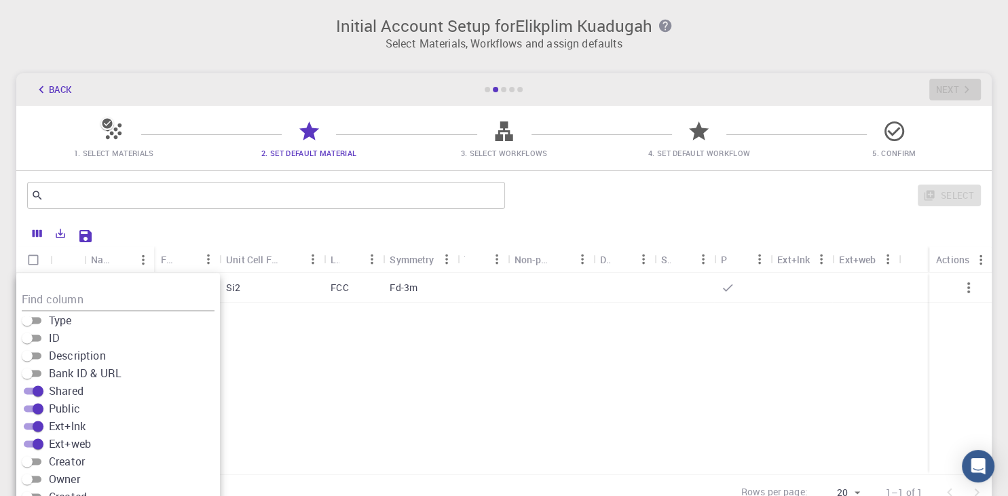
click at [292, 378] on div "Si (clone) Si Si2 FCC Fd-3m" at bounding box center [504, 374] width 976 height 202
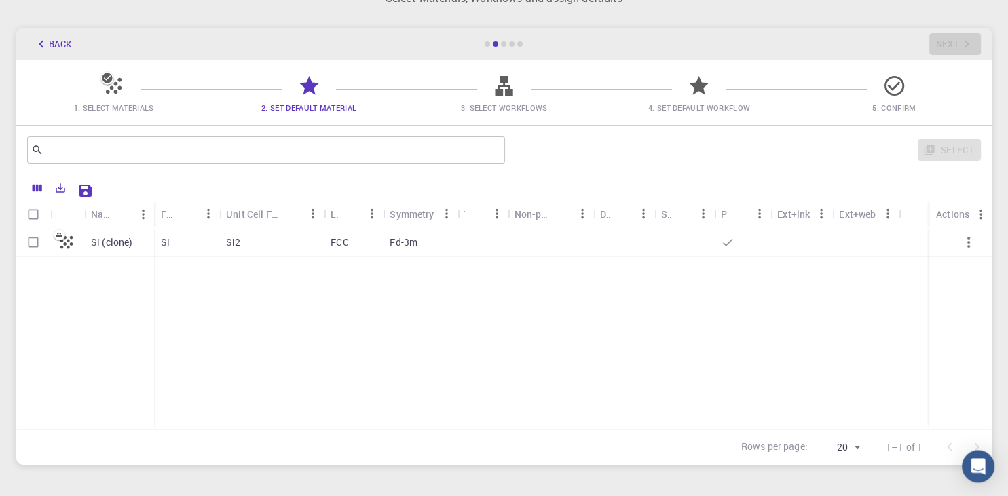
scroll to position [0, 0]
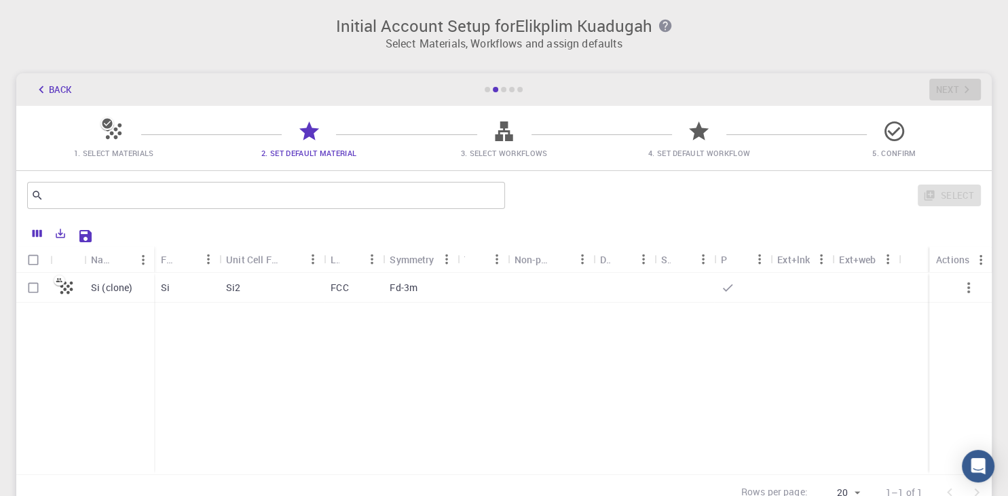
click at [31, 292] on input "Select row" at bounding box center [33, 288] width 26 height 26
checkbox input "true"
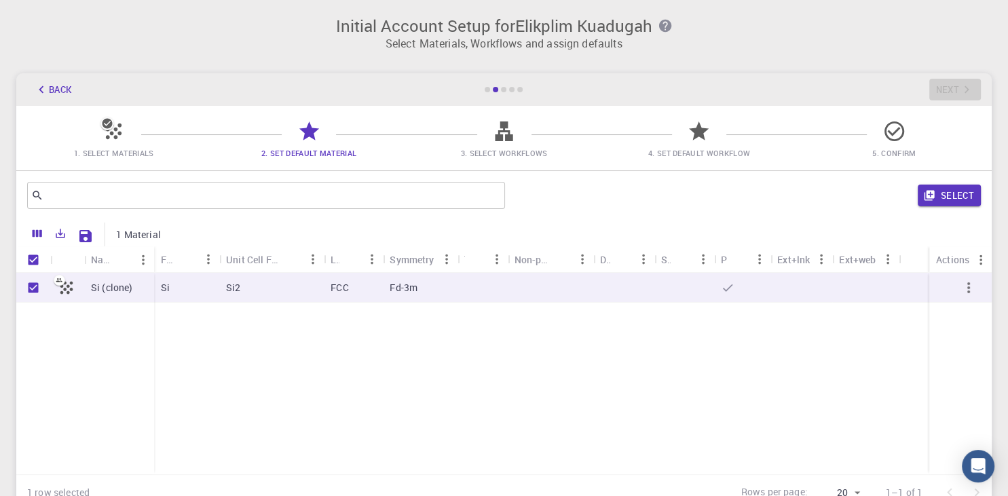
checkbox input "true"
click at [202, 327] on div "Si (clone) Si Si2 FCC Fd-3m" at bounding box center [504, 374] width 976 height 202
click at [32, 289] on input "Unselect row" at bounding box center [33, 288] width 26 height 26
checkbox input "false"
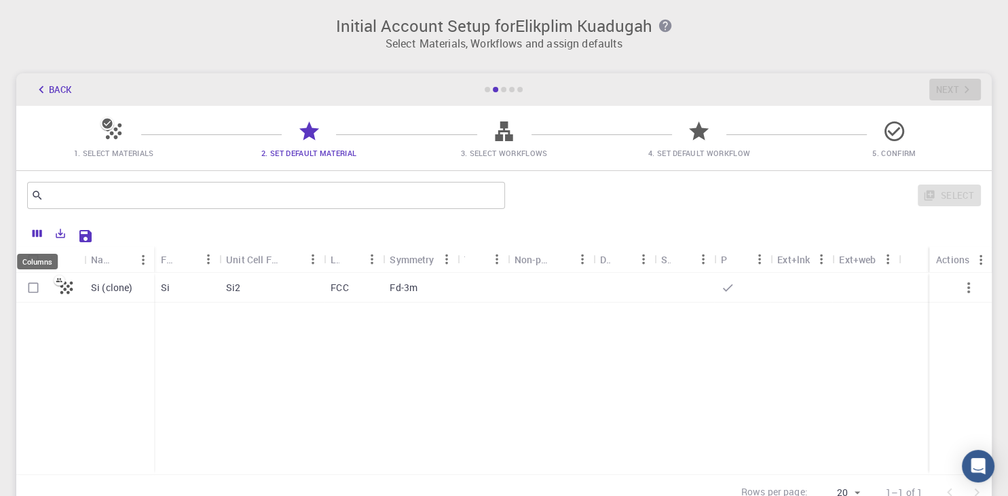
click at [37, 238] on icon "Columns" at bounding box center [37, 233] width 12 height 12
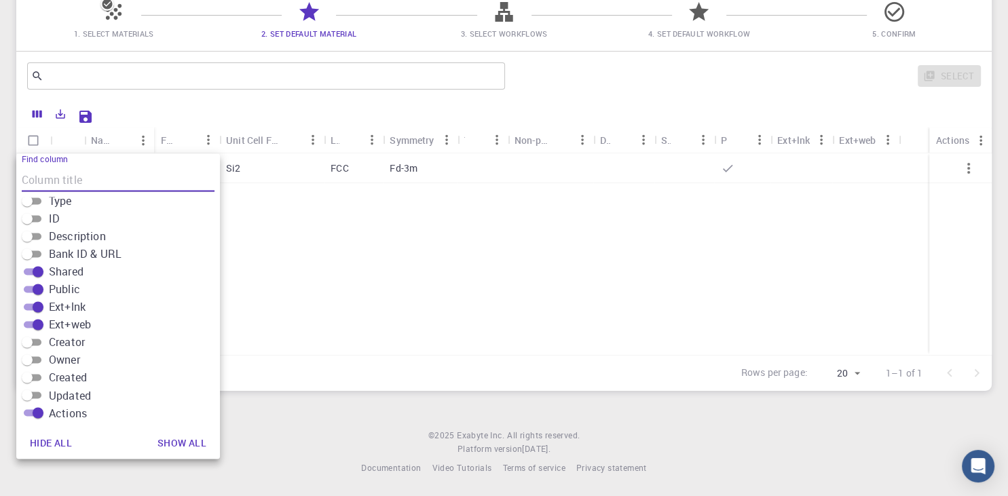
scroll to position [133, 0]
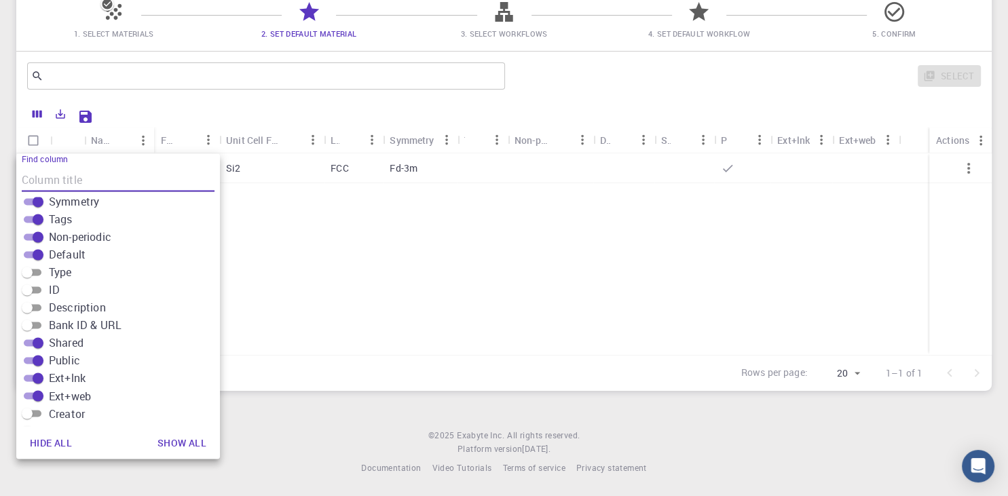
click at [189, 444] on button "Show all" at bounding box center [182, 442] width 71 height 27
checkbox input "true"
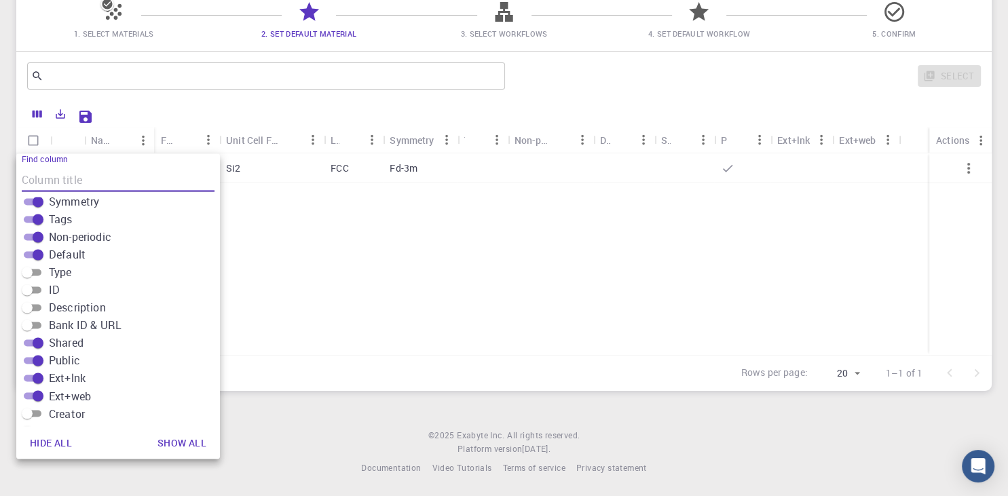
checkbox input "true"
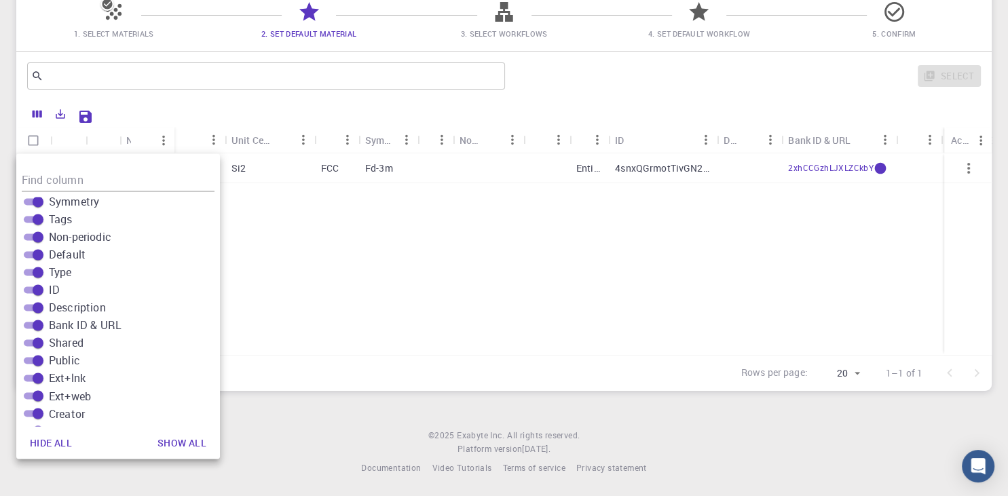
click at [371, 270] on div "Si (clone) Si Si2 FCC Fd-3m Entity 4snxQGrmotTivGN2W 2xhCCGzhLJXLZCkbY ekuaduga…" at bounding box center [760, 254] width 1489 height 202
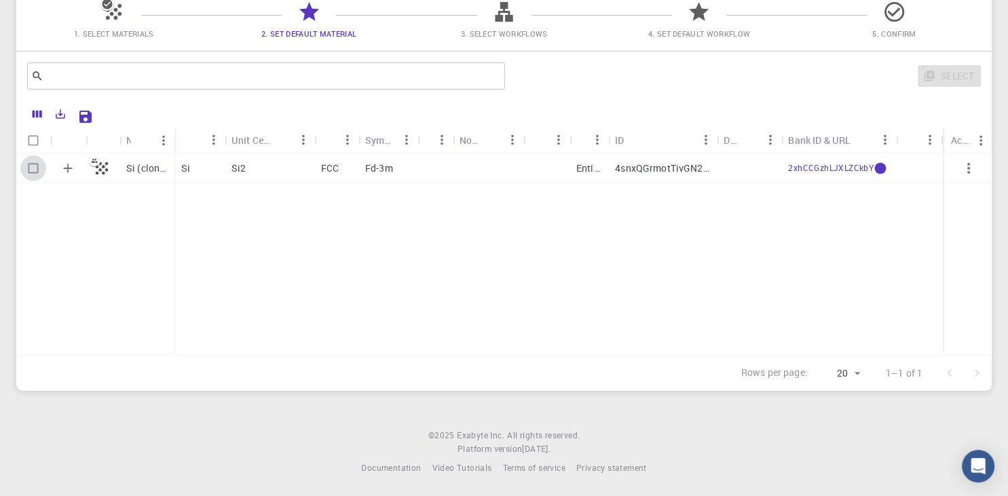
click at [37, 168] on input "Select row" at bounding box center [33, 169] width 26 height 26
checkbox input "true"
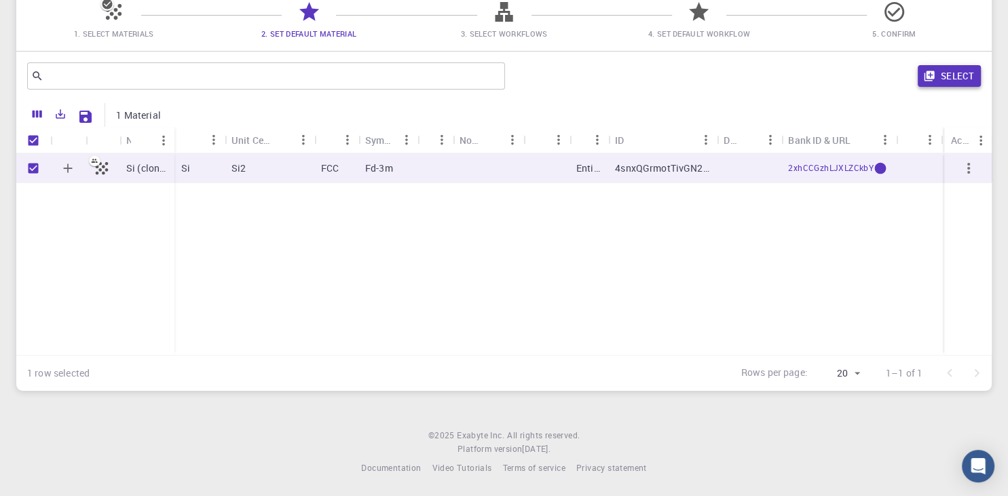
click at [960, 75] on button "Select" at bounding box center [949, 76] width 63 height 22
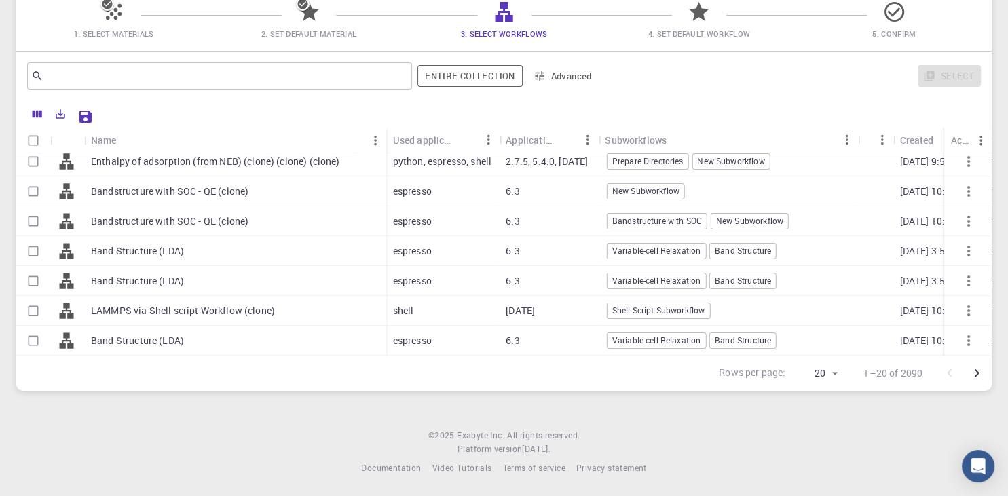
scroll to position [234, 0]
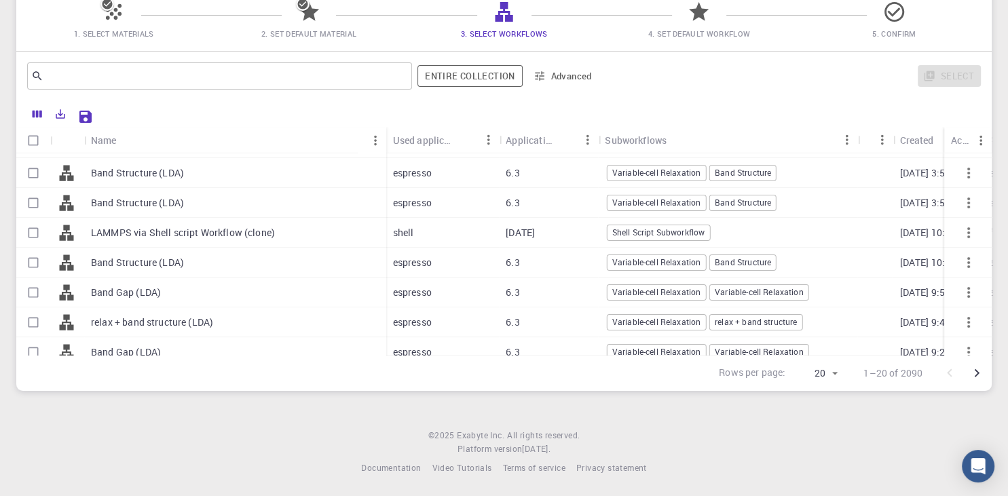
click at [219, 292] on div "Band Gap (LDA)" at bounding box center [235, 293] width 302 height 30
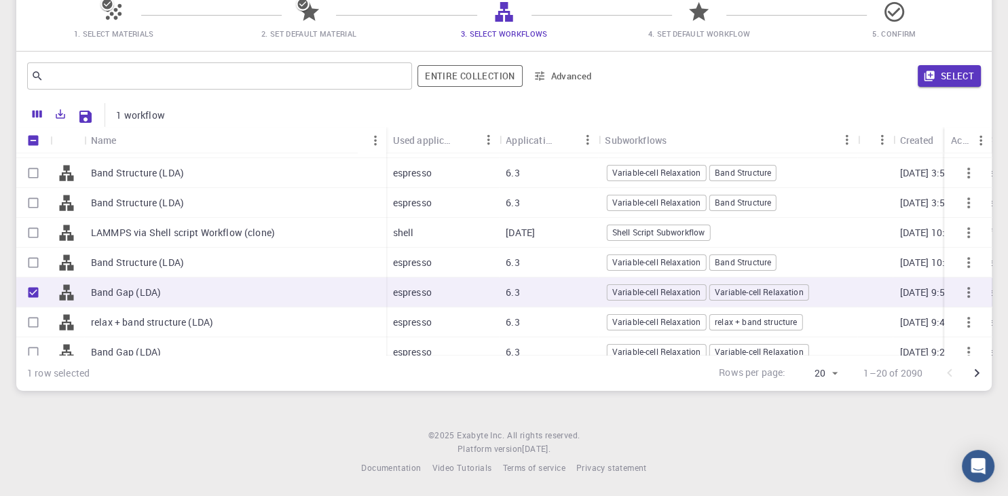
checkbox input "true"
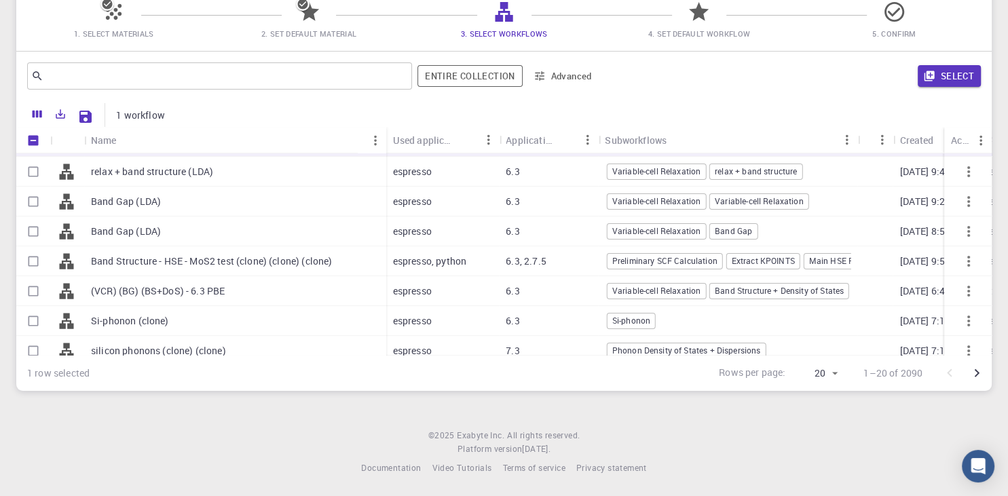
scroll to position [396, 0]
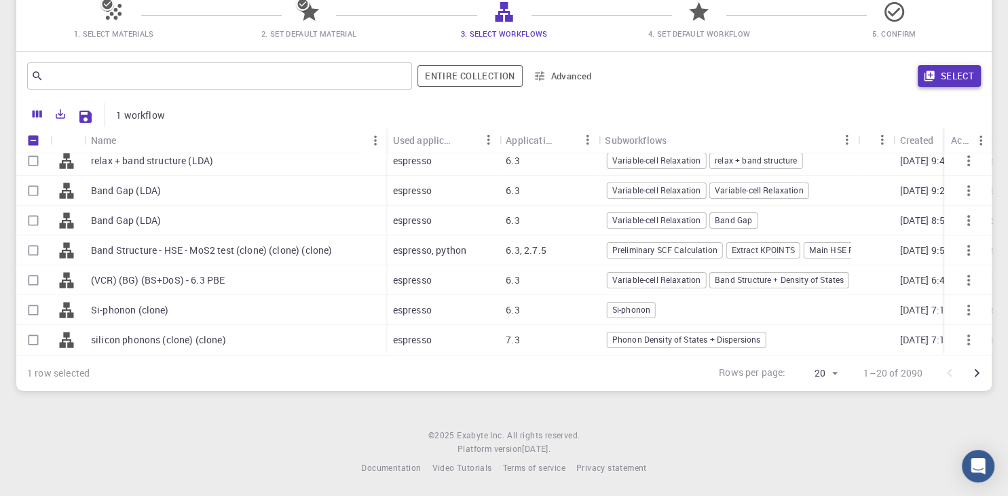
click at [953, 70] on button "Select" at bounding box center [949, 76] width 63 height 22
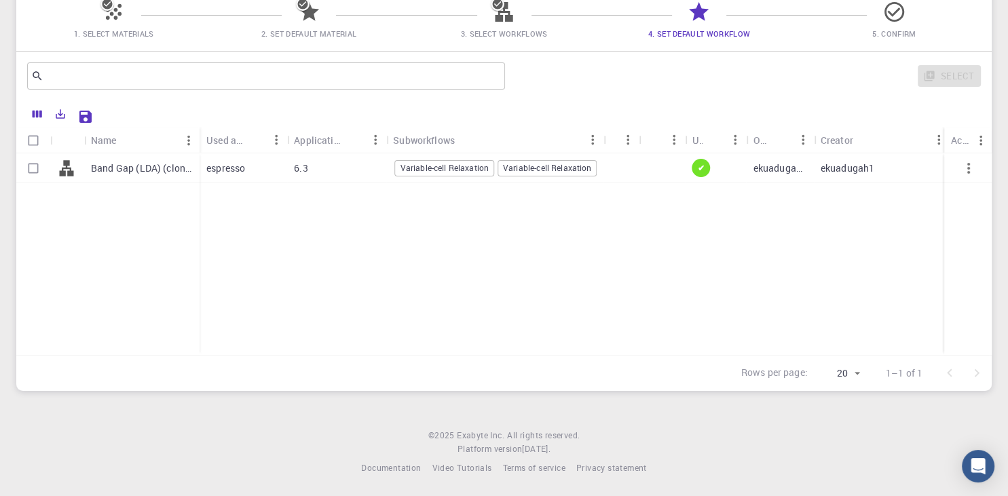
click at [37, 172] on input "Select row" at bounding box center [33, 169] width 26 height 26
checkbox input "true"
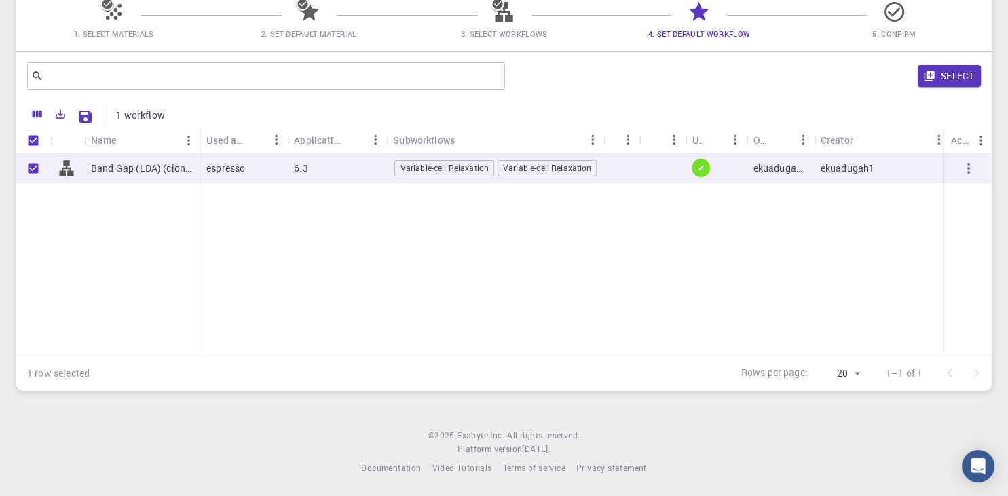
checkbox input "true"
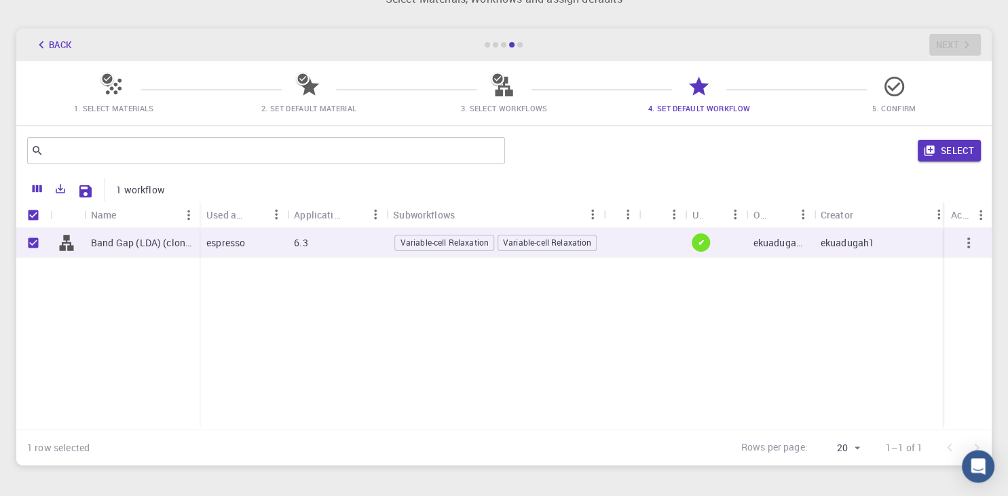
scroll to position [0, 0]
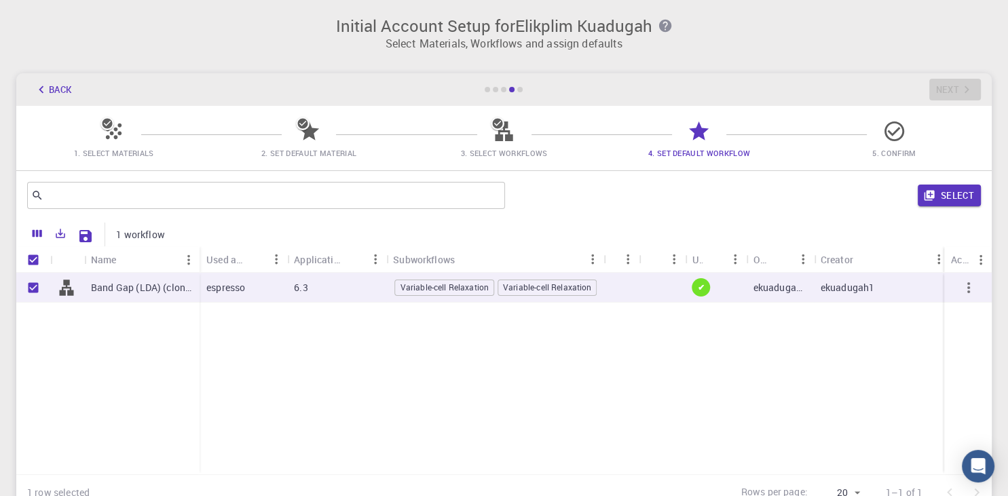
click at [936, 186] on button "Select" at bounding box center [949, 196] width 63 height 22
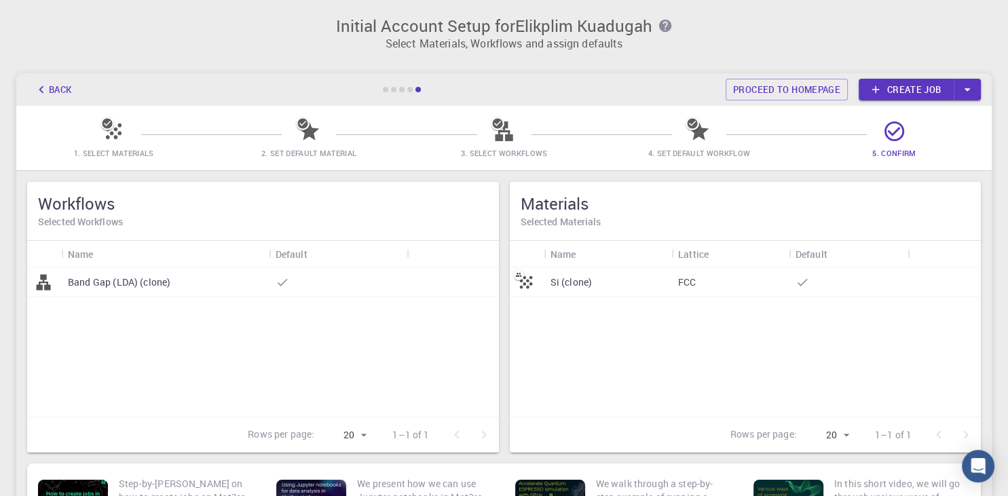
click at [193, 283] on div "Band Gap (LDA) (clone)" at bounding box center [165, 283] width 208 height 30
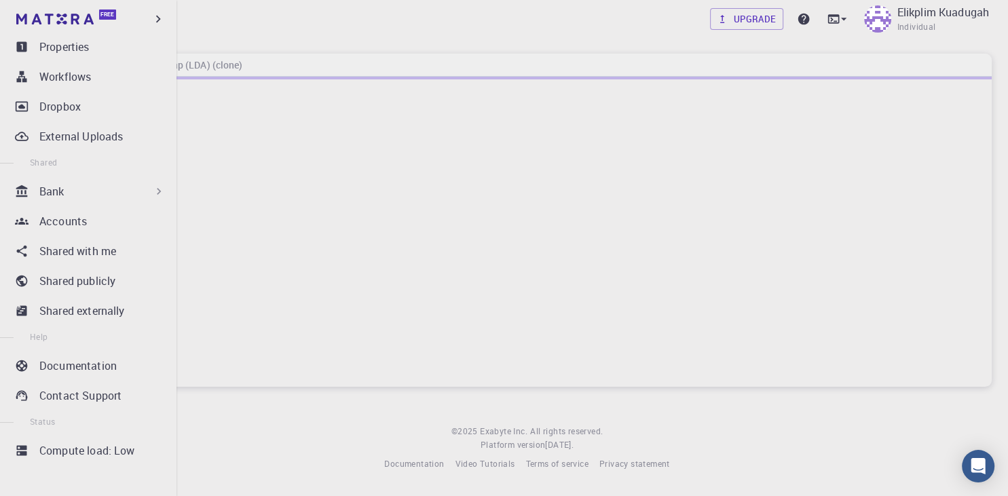
scroll to position [179, 0]
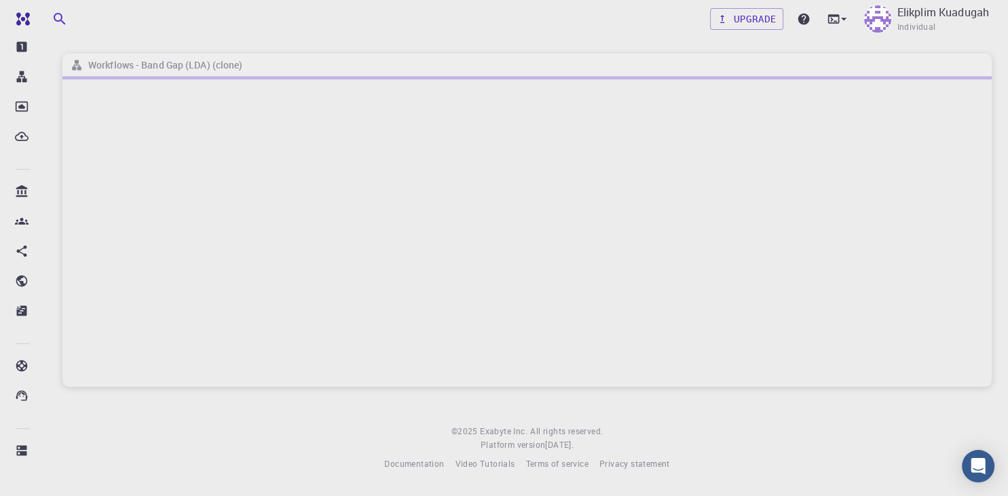
click at [281, 197] on div at bounding box center [527, 232] width 930 height 310
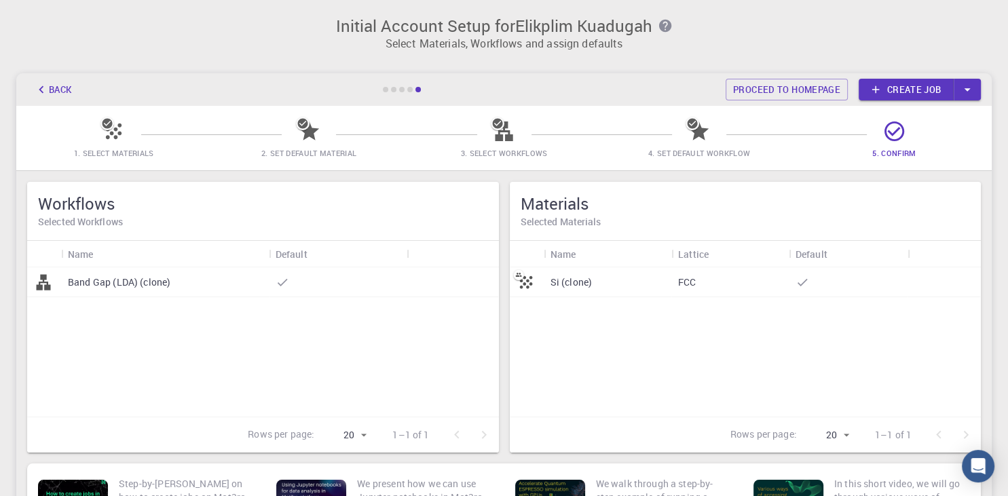
click at [615, 283] on div "Si (clone)" at bounding box center [608, 283] width 128 height 30
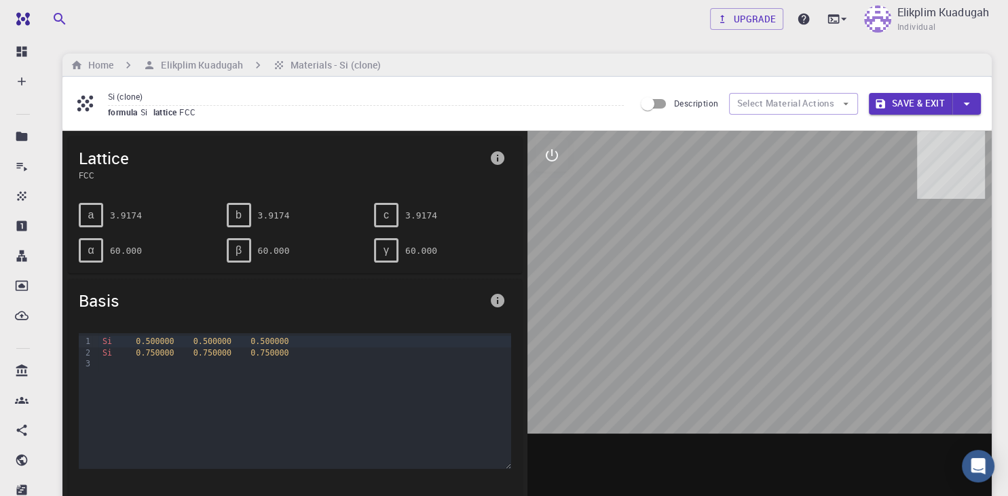
drag, startPoint x: 833, startPoint y: 254, endPoint x: 744, endPoint y: 272, distance: 90.8
click at [751, 272] on div at bounding box center [760, 342] width 465 height 422
click at [845, 106] on icon "button" at bounding box center [846, 104] width 12 height 12
click at [846, 103] on icon "button" at bounding box center [845, 104] width 5 height 3
click at [750, 103] on button "Select Material Actions" at bounding box center [793, 104] width 129 height 22
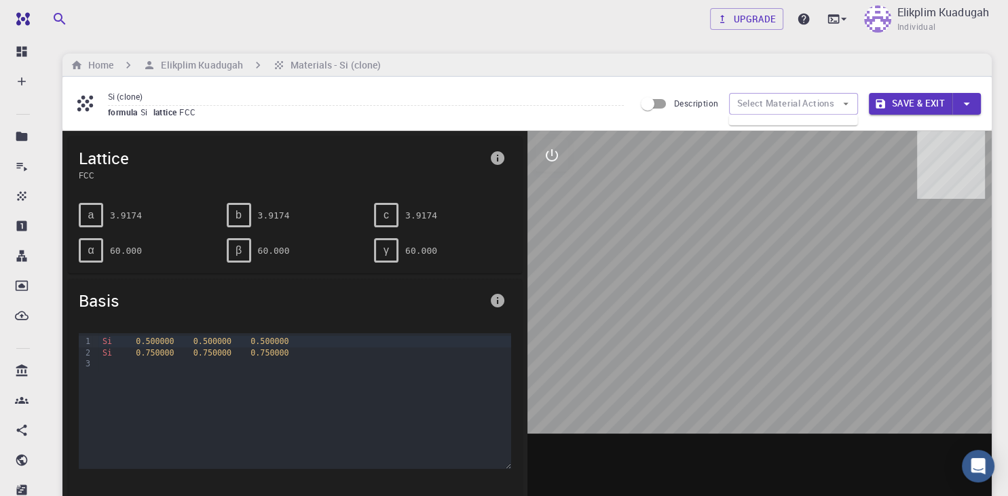
drag, startPoint x: 651, startPoint y: 105, endPoint x: 691, endPoint y: 105, distance: 40.7
click at [691, 105] on label "Description" at bounding box center [677, 104] width 84 height 26
click at [687, 105] on input "Description" at bounding box center [647, 104] width 77 height 26
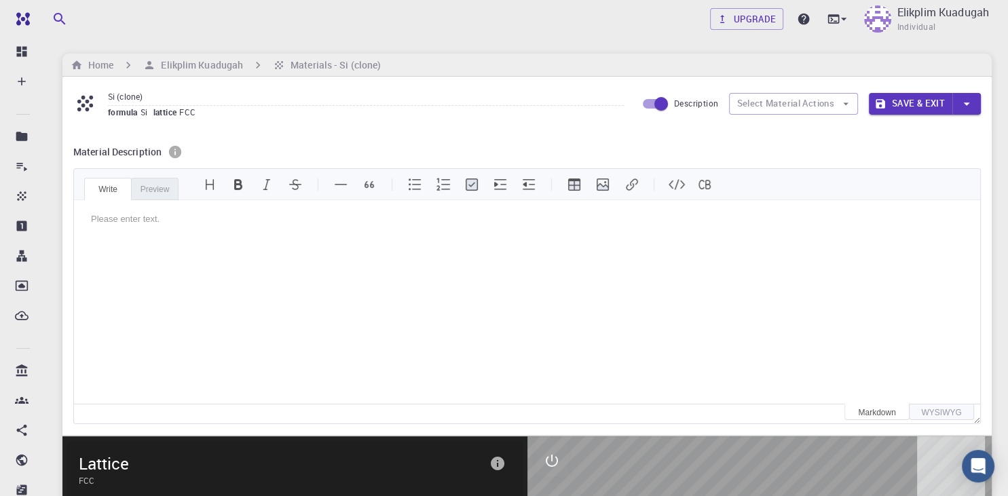
click at [644, 105] on input "Description" at bounding box center [661, 104] width 77 height 26
checkbox input "false"
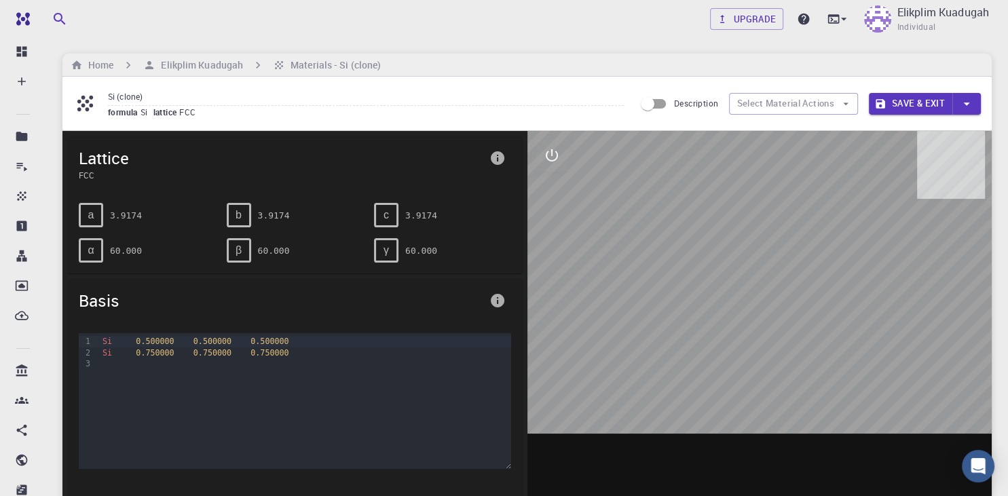
drag, startPoint x: 865, startPoint y: 264, endPoint x: 778, endPoint y: 268, distance: 87.0
click at [778, 268] on div at bounding box center [760, 342] width 465 height 422
drag, startPoint x: 819, startPoint y: 289, endPoint x: 932, endPoint y: 219, distance: 132.7
click at [911, 257] on div at bounding box center [760, 342] width 465 height 422
click at [963, 105] on icon "button" at bounding box center [967, 103] width 15 height 15
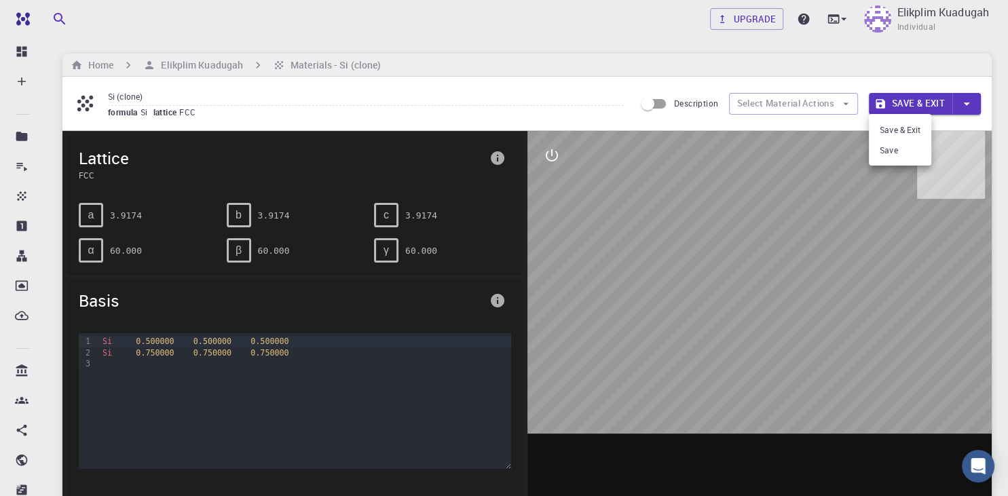
click at [914, 240] on div at bounding box center [504, 248] width 1008 height 496
drag, startPoint x: 668, startPoint y: 302, endPoint x: 535, endPoint y: 211, distance: 160.3
click at [607, 286] on div at bounding box center [760, 342] width 465 height 422
click at [554, 156] on icon "interactive" at bounding box center [552, 155] width 16 height 16
click at [551, 191] on icon "view" at bounding box center [552, 188] width 16 height 16
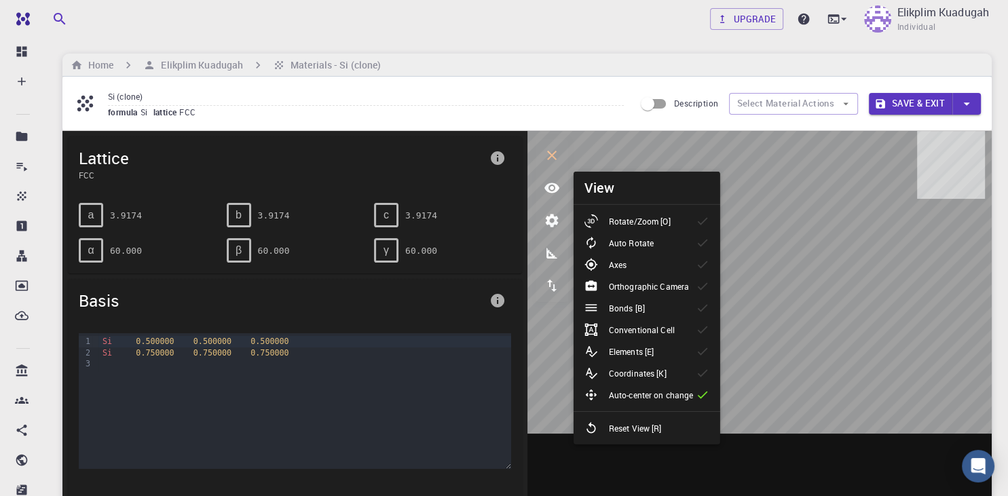
click at [623, 247] on p "Auto Rotate" at bounding box center [631, 243] width 45 height 12
click at [642, 289] on p "Orthographic Camera" at bounding box center [649, 286] width 80 height 12
click at [621, 224] on p "Rotate/Zoom [O]" at bounding box center [640, 221] width 62 height 12
click at [636, 345] on div "Elements [E]" at bounding box center [625, 352] width 80 height 14
click at [645, 308] on div "Bonds [B]" at bounding box center [620, 309] width 71 height 14
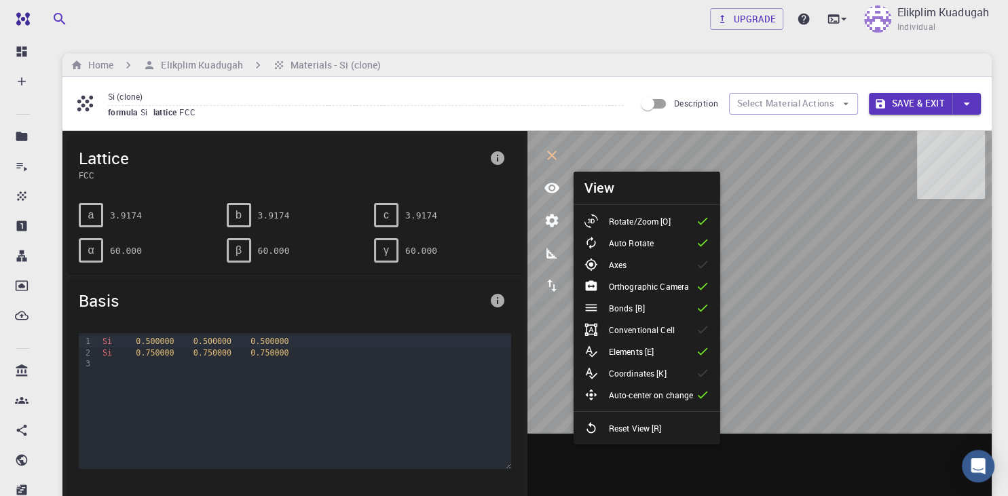
click at [674, 328] on p "Conventional Cell" at bounding box center [642, 330] width 66 height 12
click at [642, 266] on li "Axes" at bounding box center [647, 265] width 147 height 22
click at [655, 373] on p "Coordinates [K]" at bounding box center [638, 373] width 58 height 12
click at [784, 442] on div at bounding box center [760, 342] width 465 height 422
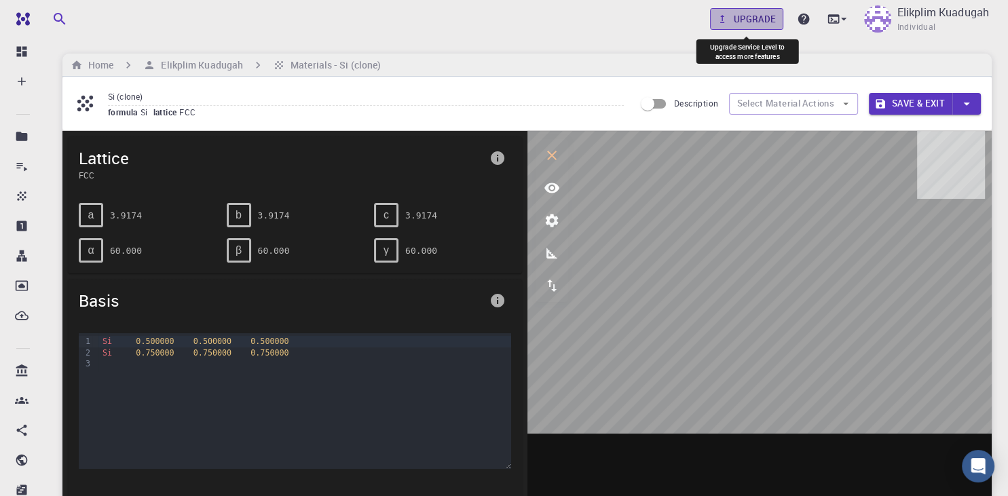
click at [721, 15] on icon at bounding box center [722, 19] width 12 height 12
